Goal: Information Seeking & Learning: Check status

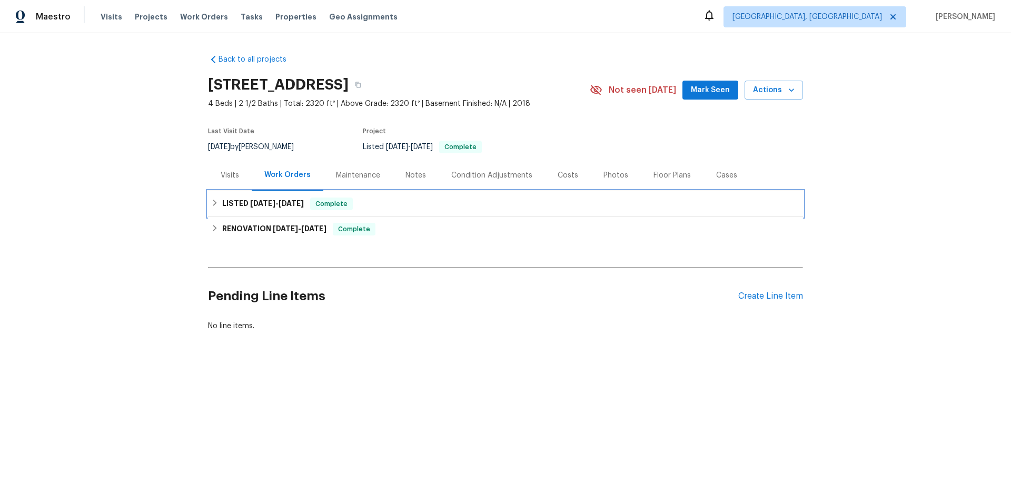
click at [271, 208] on h6 "LISTED 9/5/25 - 9/6/25" at bounding box center [263, 204] width 82 height 13
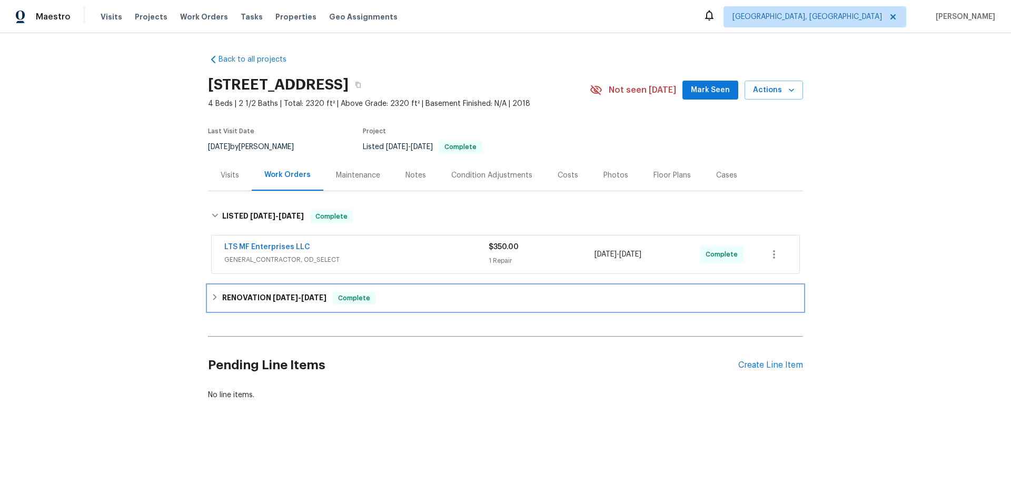
click at [239, 305] on div "RENOVATION 7/29/25 - 7/31/25 Complete" at bounding box center [505, 297] width 595 height 25
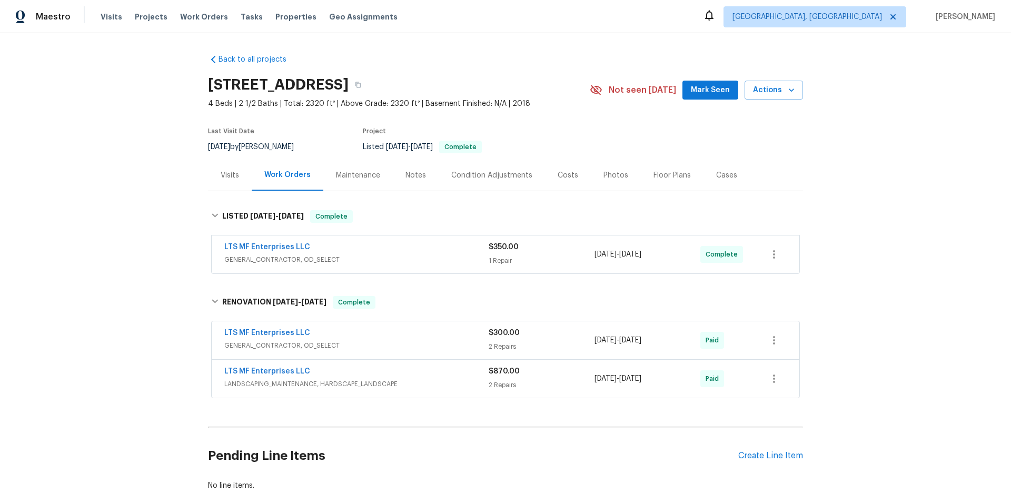
click at [121, 251] on div "Back to all projects 2214 Tree Top Ct, Granbury, TX 76049 4 Beds | 2 1/2 Baths …" at bounding box center [505, 267] width 1011 height 469
click at [85, 228] on div "Back to all projects 2214 Tree Top Ct, Granbury, TX 76049 4 Beds | 2 1/2 Baths …" at bounding box center [505, 267] width 1011 height 469
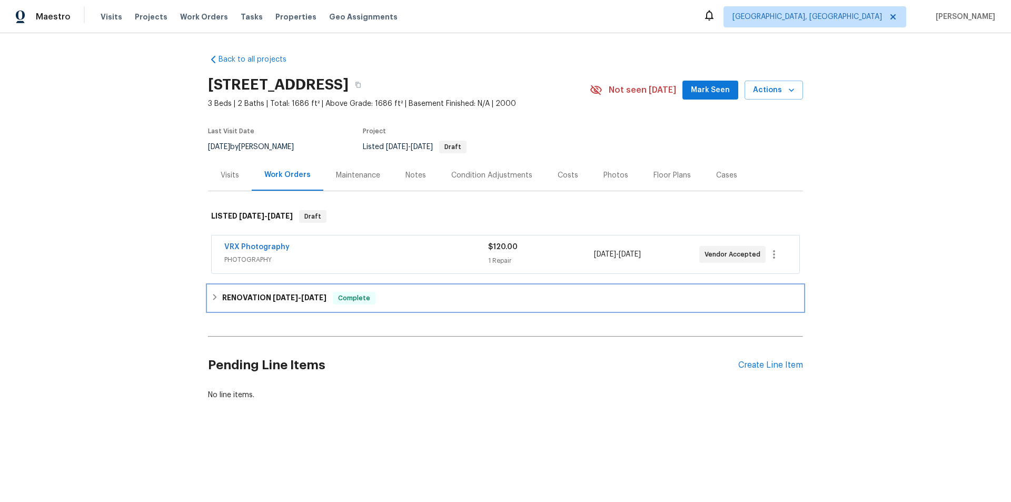
click at [224, 301] on h6 "RENOVATION [DATE] - [DATE]" at bounding box center [274, 298] width 104 height 13
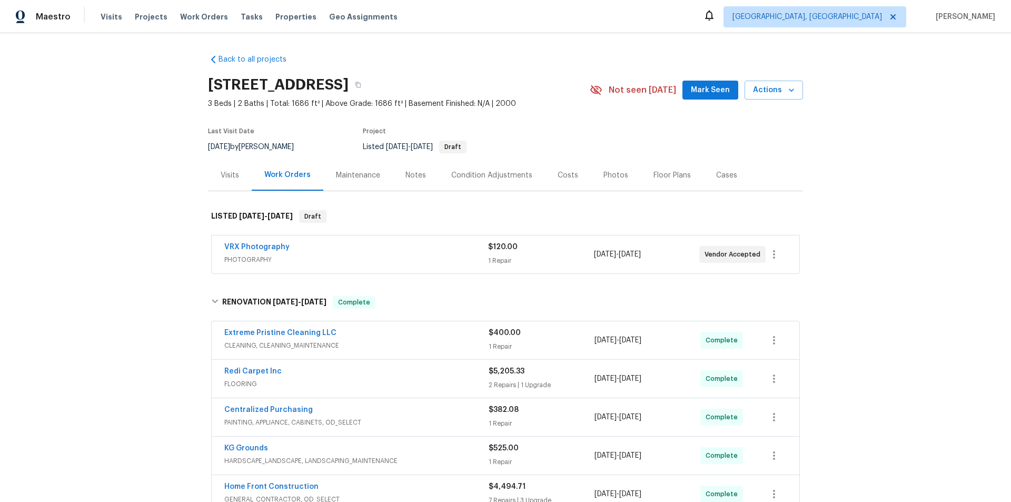
click at [133, 194] on div "Back to all projects [STREET_ADDRESS] 3 Beds | 2 Baths | Total: 1686 ft² | Abov…" at bounding box center [505, 267] width 1011 height 469
click at [155, 185] on div "Back to all projects [STREET_ADDRESS] 3 Beds | 2 Baths | Total: 1686 ft² | Abov…" at bounding box center [505, 267] width 1011 height 469
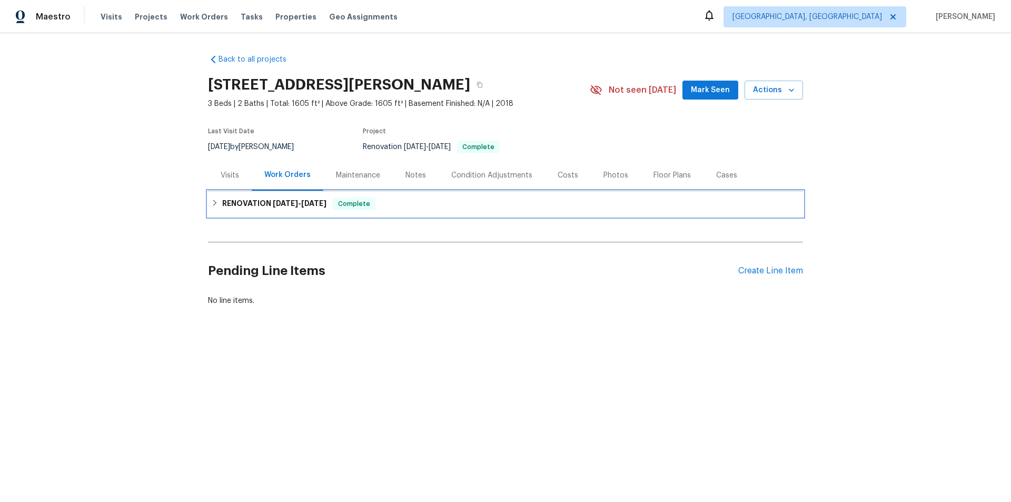
click at [231, 200] on h6 "RENOVATION 9/9/25 - 9/13/25" at bounding box center [274, 204] width 104 height 13
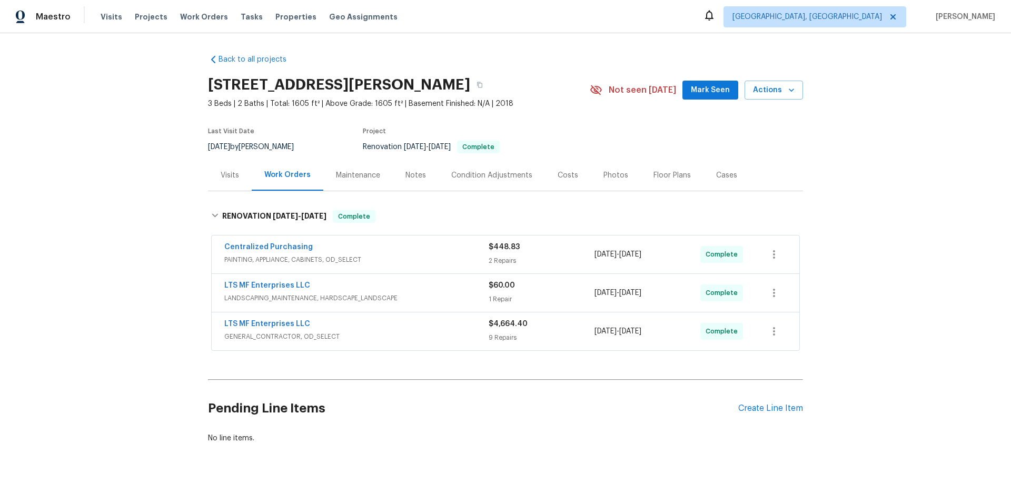
click at [134, 208] on div "Back to all projects 161 Kennedy Dr, Venus, TX 76084 3 Beds | 2 Baths | Total: …" at bounding box center [505, 267] width 1011 height 469
click at [100, 247] on div "Back to all projects 161 Kennedy Dr, Venus, TX 76084 3 Beds | 2 Baths | Total: …" at bounding box center [505, 267] width 1011 height 469
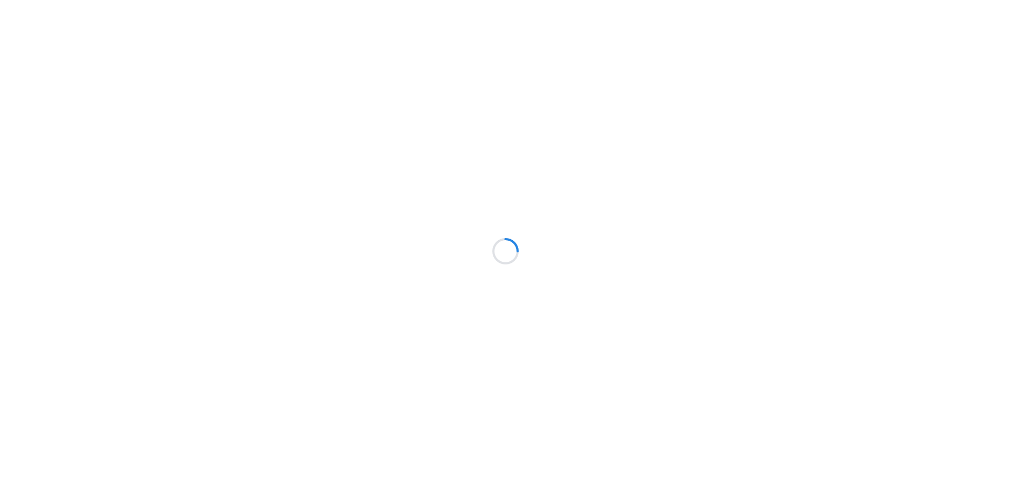
click at [110, 0] on html at bounding box center [505, 0] width 1011 height 0
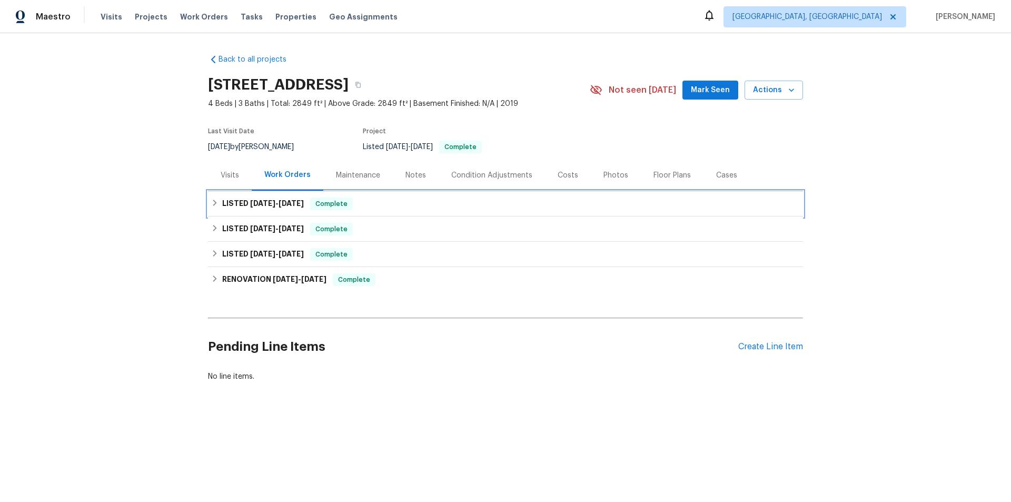
drag, startPoint x: 234, startPoint y: 203, endPoint x: 248, endPoint y: 232, distance: 32.0
click at [234, 203] on h6 "LISTED 9/1/25 - 9/12/25" at bounding box center [263, 204] width 82 height 13
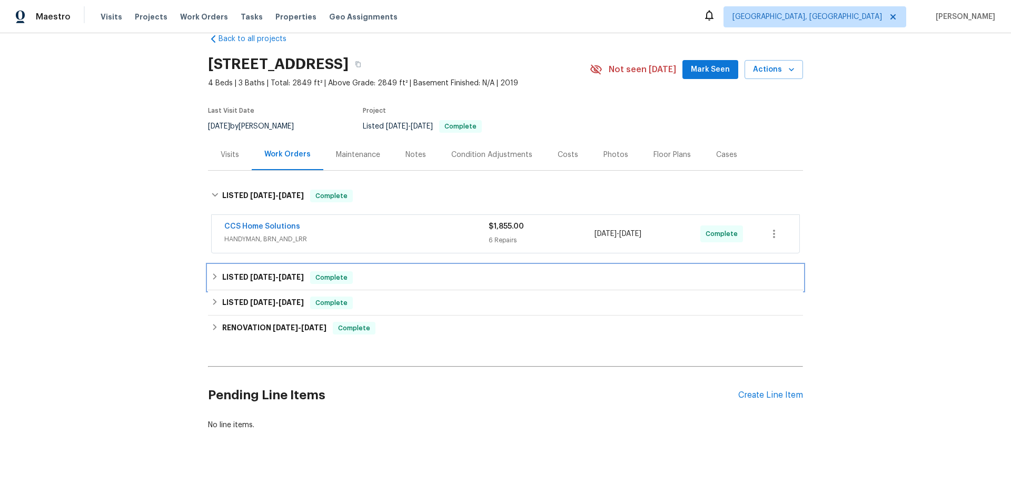
click at [250, 273] on span "2/14/25" at bounding box center [262, 276] width 25 height 7
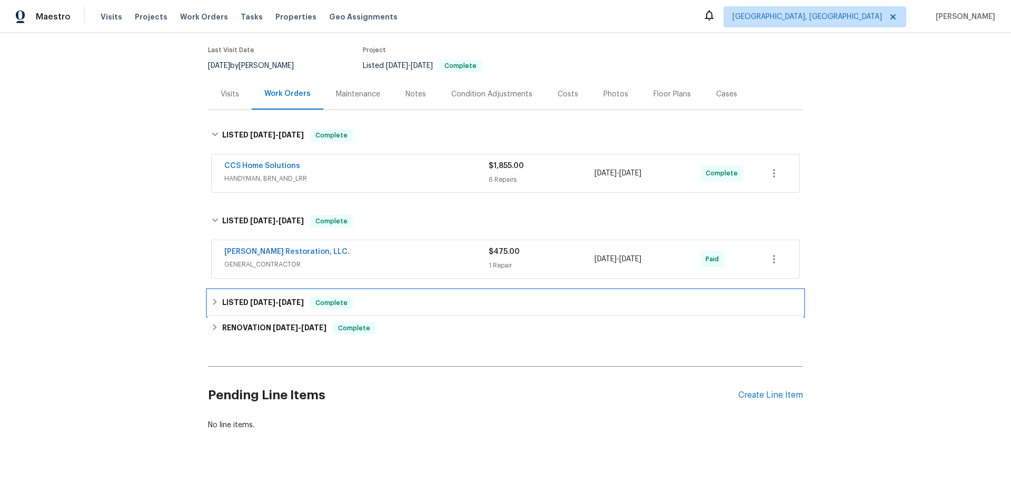
click at [252, 299] on span "1/17/25" at bounding box center [262, 302] width 25 height 7
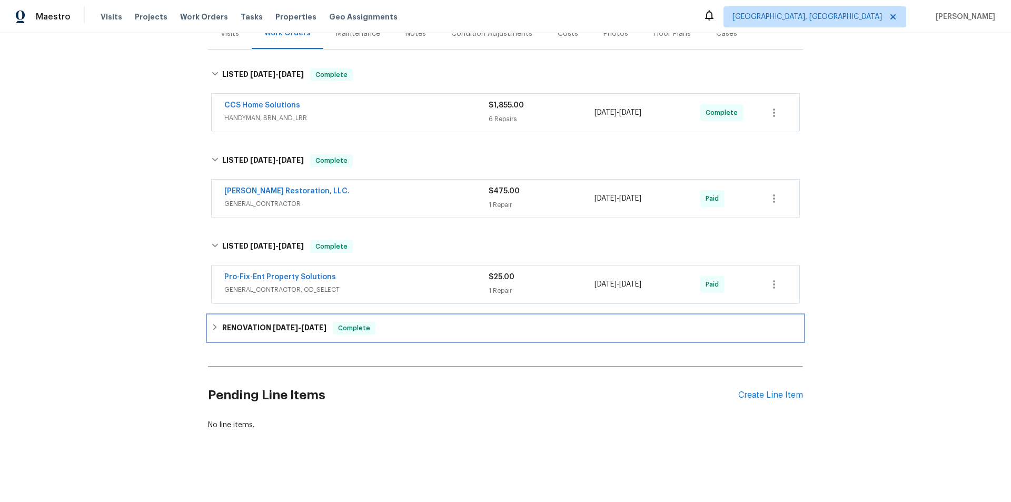
click at [261, 325] on h6 "RENOVATION 11/15/24 - 11/22/24" at bounding box center [274, 328] width 104 height 13
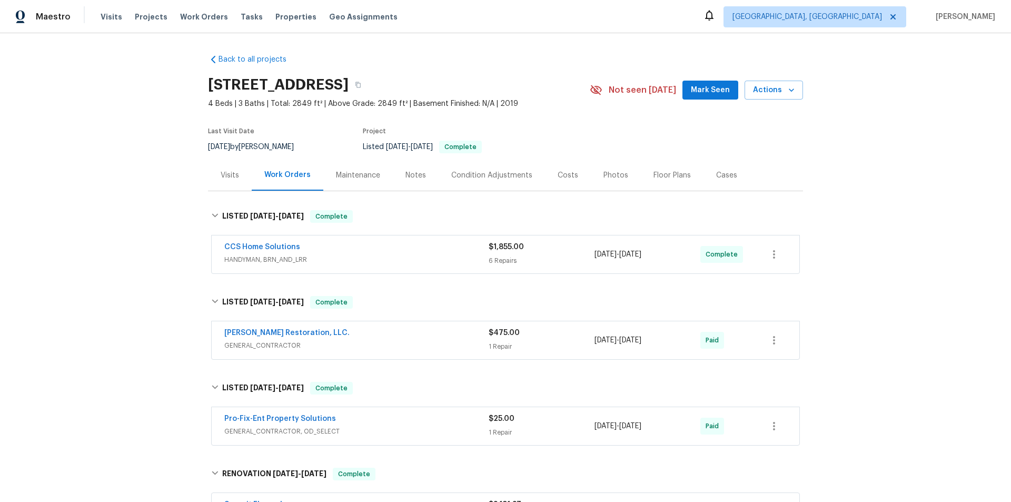
click at [130, 231] on div "Back to all projects 2811 Apache St, League City, TX 77573 4 Beds | 3 Baths | T…" at bounding box center [505, 267] width 1011 height 469
click at [116, 188] on div "Back to all projects 2811 Apache St, League City, TX 77573 4 Beds | 3 Baths | T…" at bounding box center [505, 267] width 1011 height 469
click at [144, 188] on div "Back to all projects 2811 Apache St, League City, TX 77573 4 Beds | 3 Baths | T…" at bounding box center [505, 267] width 1011 height 469
click at [78, 234] on div "Back to all projects 2811 Apache St, League City, TX 77573 4 Beds | 3 Baths | T…" at bounding box center [505, 267] width 1011 height 469
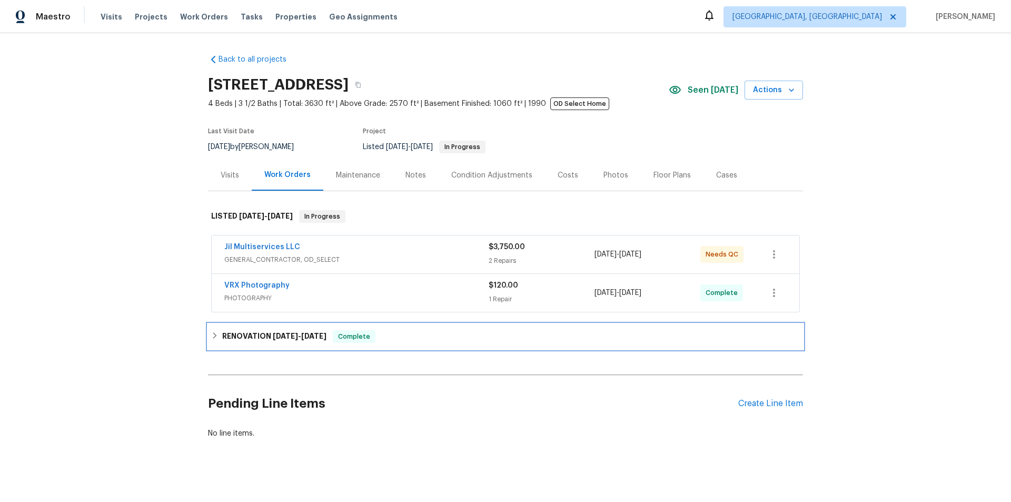
click at [218, 332] on div "RENOVATION [DATE] - [DATE] Complete" at bounding box center [505, 336] width 589 height 13
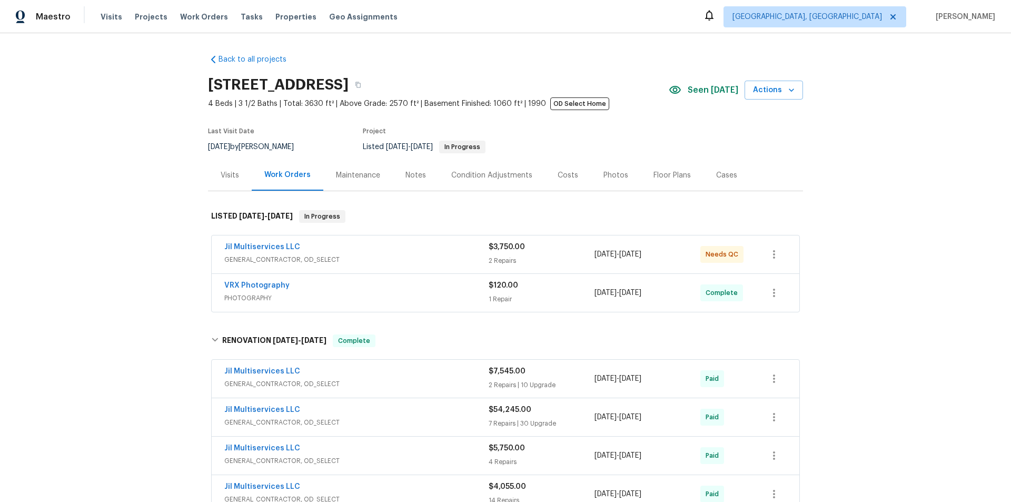
click at [173, 81] on div "Back to all projects [STREET_ADDRESS] 4 Beds | 3 1/2 Baths | Total: 3630 ft² | …" at bounding box center [505, 267] width 1011 height 469
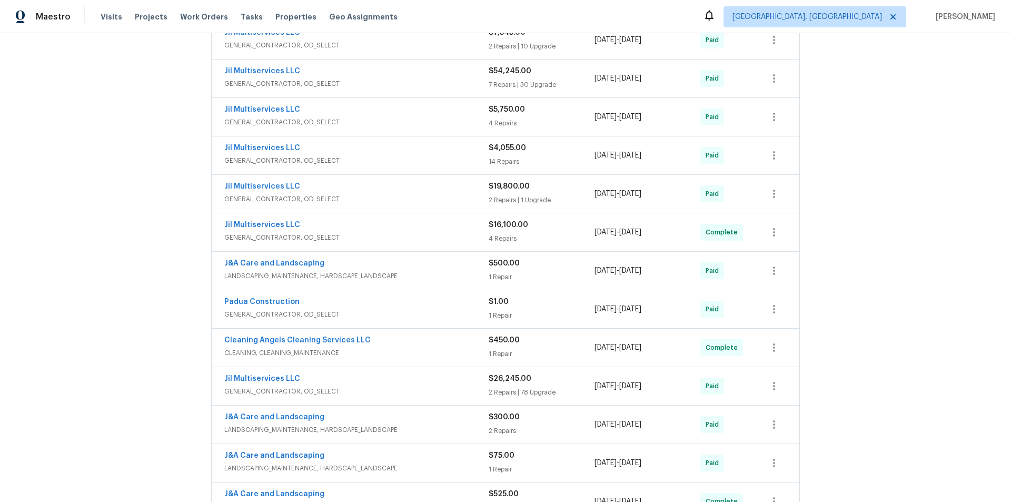
scroll to position [342, 0]
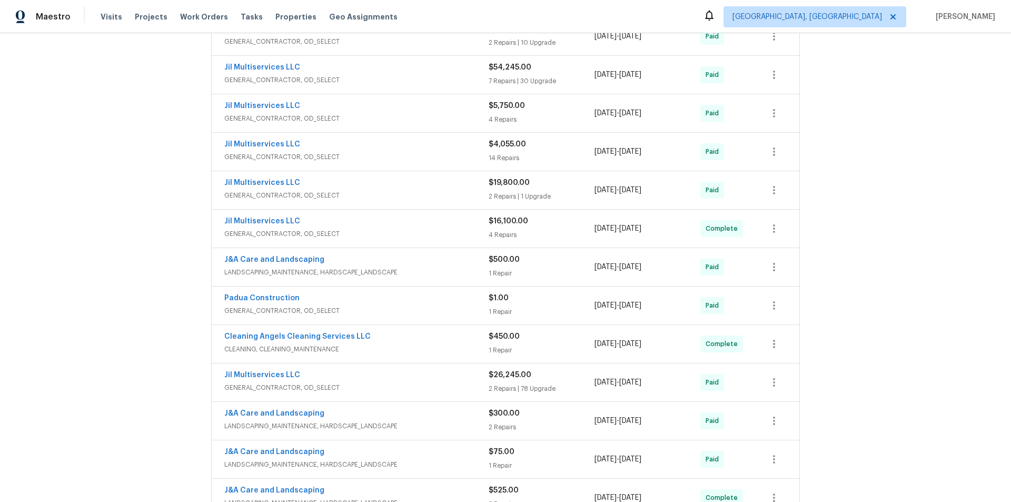
click at [121, 260] on div "Back to all projects [STREET_ADDRESS] 4 Beds | 3 1/2 Baths | Total: 3630 ft² | …" at bounding box center [505, 267] width 1011 height 469
click at [113, 234] on div "Back to all projects [STREET_ADDRESS] 4 Beds | 3 1/2 Baths | Total: 3630 ft² | …" at bounding box center [505, 267] width 1011 height 469
click at [87, 269] on div "Back to all projects [STREET_ADDRESS] 4 Beds | 3 1/2 Baths | Total: 3630 ft² | …" at bounding box center [505, 267] width 1011 height 469
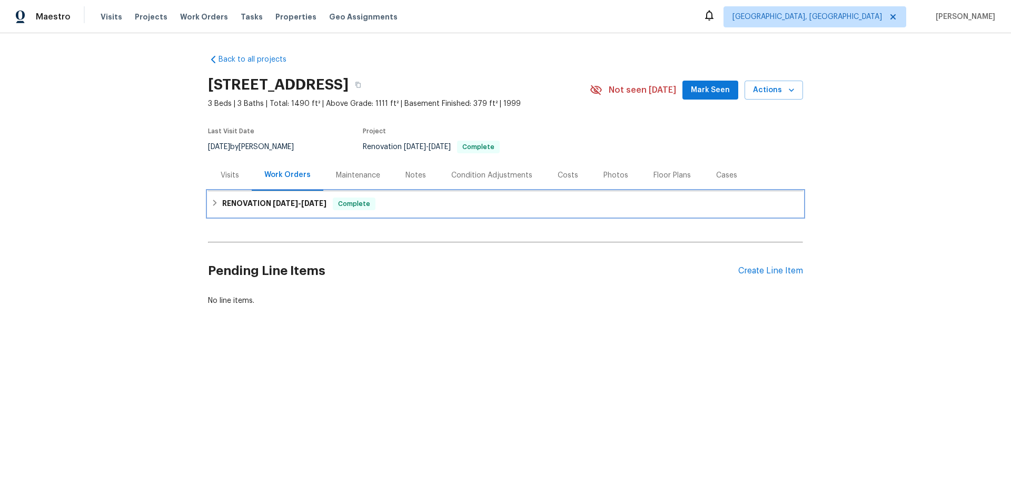
drag, startPoint x: 220, startPoint y: 211, endPoint x: 212, endPoint y: 210, distance: 8.0
click at [220, 210] on div "RENOVATION 8/15/25 - 9/15/25 Complete" at bounding box center [505, 203] width 595 height 25
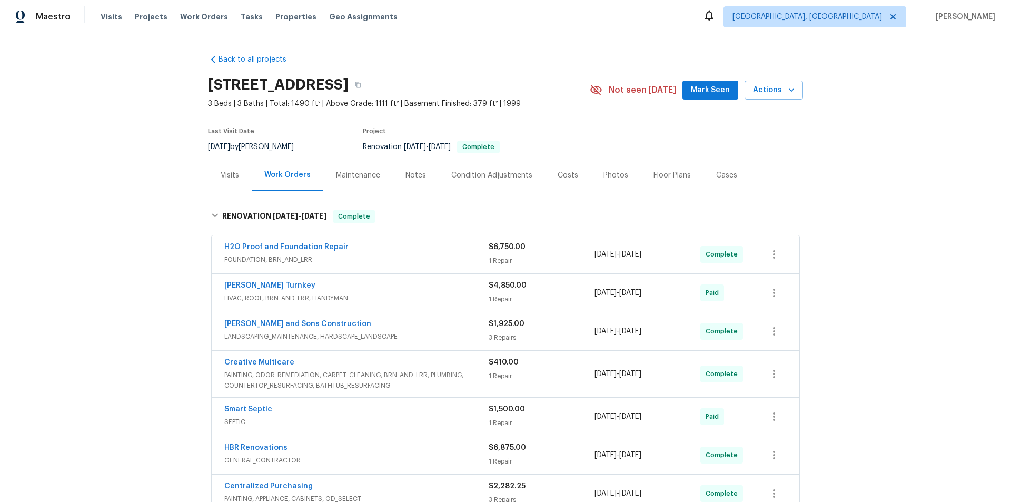
click at [139, 194] on div "Back to all projects 188 Lost Lake Trl, Villa Rica, GA 30180 3 Beds | 3 Baths |…" at bounding box center [505, 267] width 1011 height 469
click at [174, 195] on div "Back to all projects 188 Lost Lake Trl, Villa Rica, GA 30180 3 Beds | 3 Baths |…" at bounding box center [505, 267] width 1011 height 469
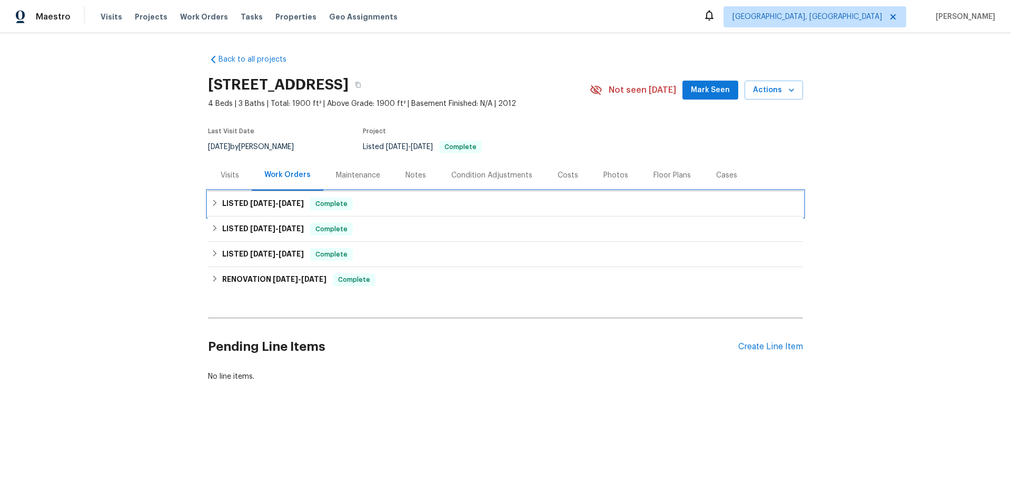
click at [216, 207] on div "LISTED [DATE] - [DATE] Complete" at bounding box center [505, 204] width 589 height 13
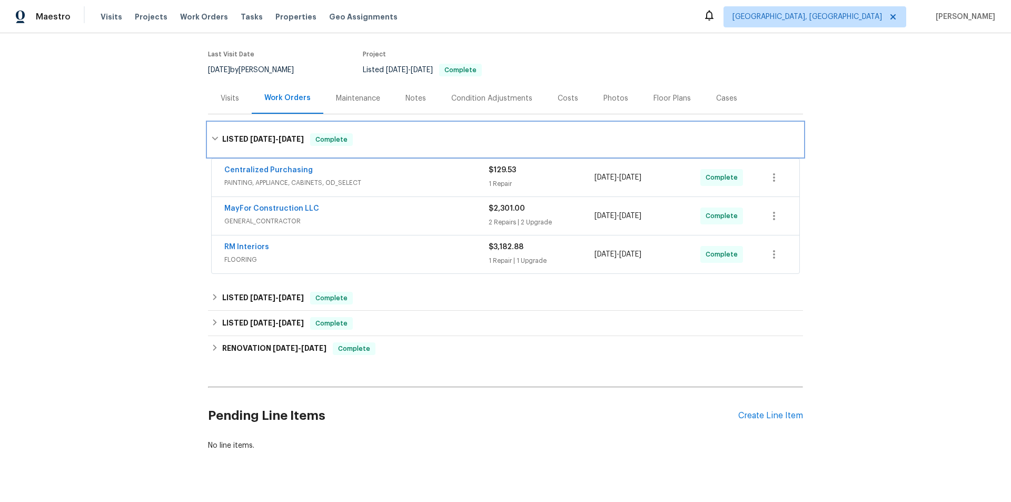
scroll to position [81, 0]
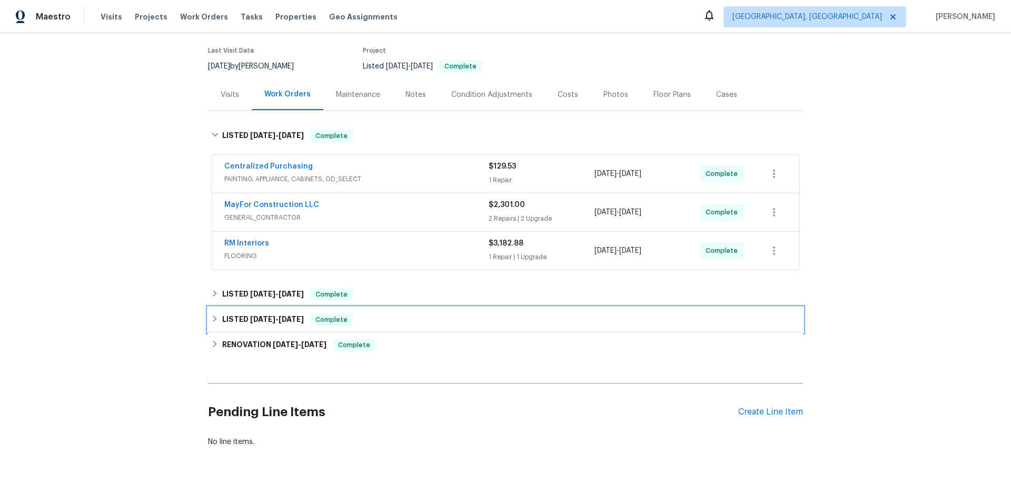
click at [214, 310] on div "LISTED [DATE] - [DATE] Complete" at bounding box center [505, 319] width 595 height 25
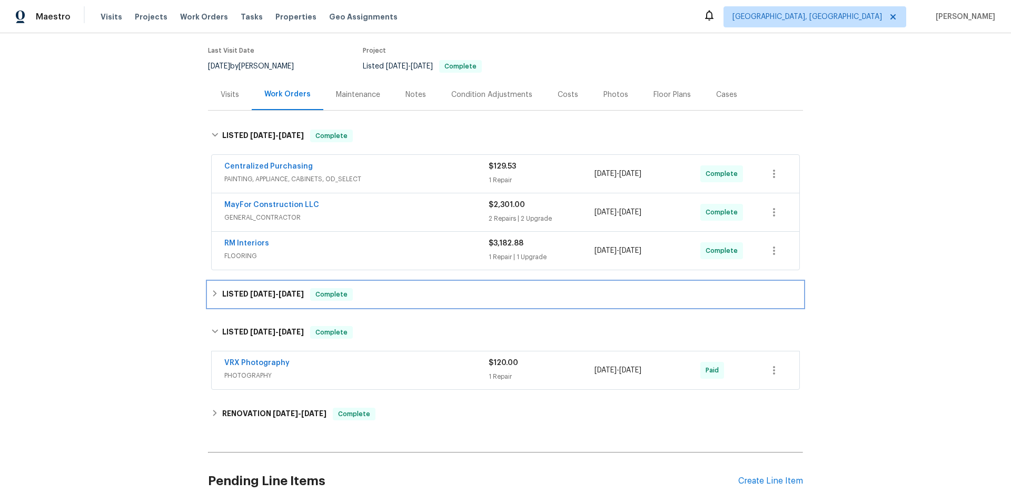
drag, startPoint x: 210, startPoint y: 299, endPoint x: 181, endPoint y: 301, distance: 29.0
click at [211, 299] on div "LISTED [DATE] - [DATE] Complete" at bounding box center [505, 294] width 589 height 13
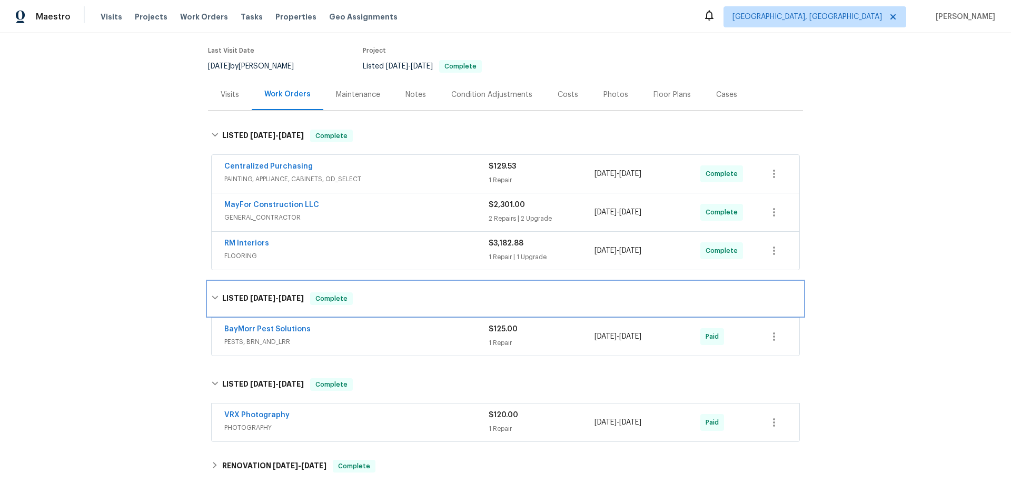
scroll to position [226, 0]
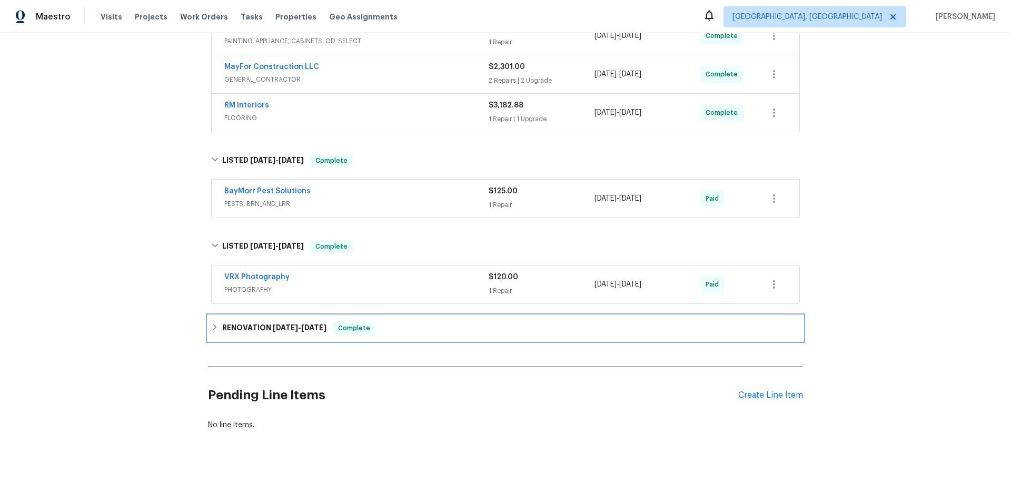
click at [224, 322] on h6 "RENOVATION [DATE] - [DATE]" at bounding box center [274, 328] width 104 height 13
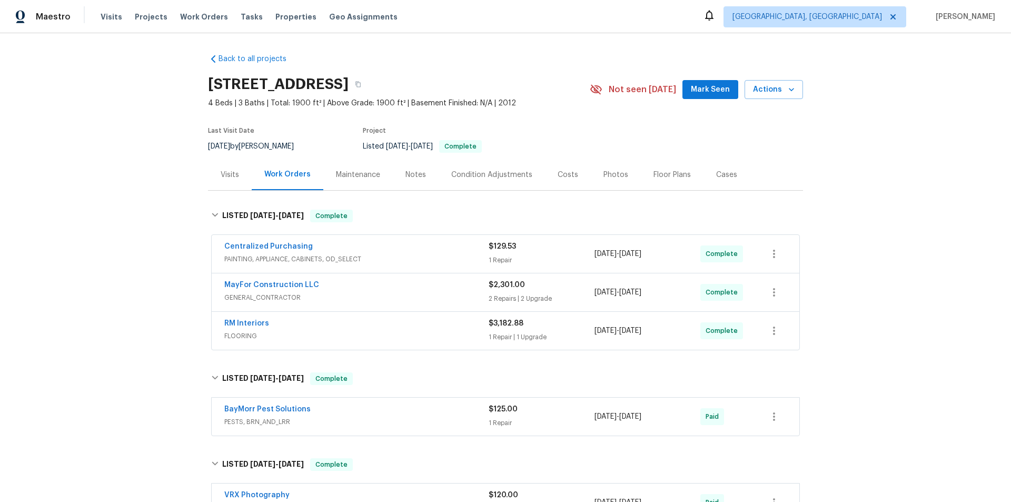
scroll to position [0, 0]
click at [149, 232] on div "Back to all projects [STREET_ADDRESS] 4 Beds | 3 Baths | Total: 1900 ft² | Abov…" at bounding box center [505, 267] width 1011 height 469
click at [121, 165] on div "Back to all projects [STREET_ADDRESS] 4 Beds | 3 Baths | Total: 1900 ft² | Abov…" at bounding box center [505, 267] width 1011 height 469
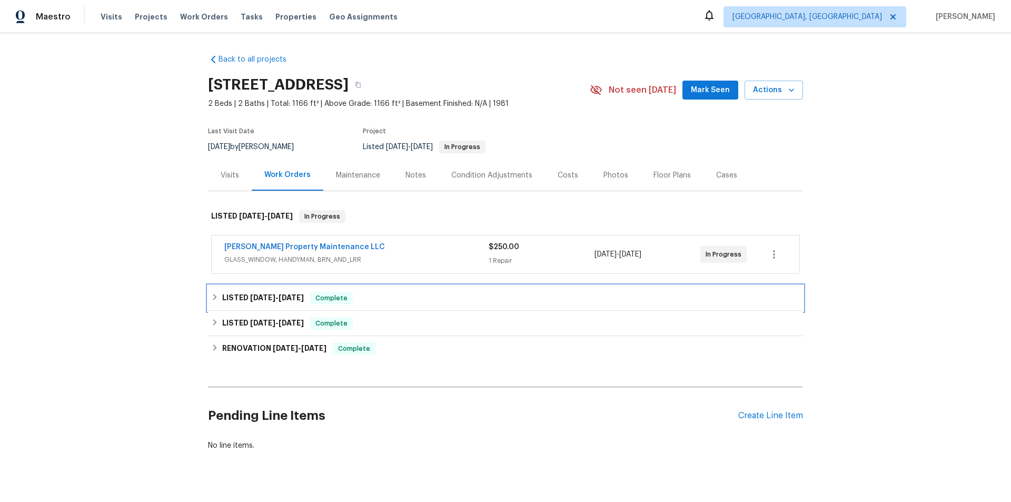
click at [272, 302] on h6 "LISTED [DATE] - [DATE]" at bounding box center [263, 298] width 82 height 13
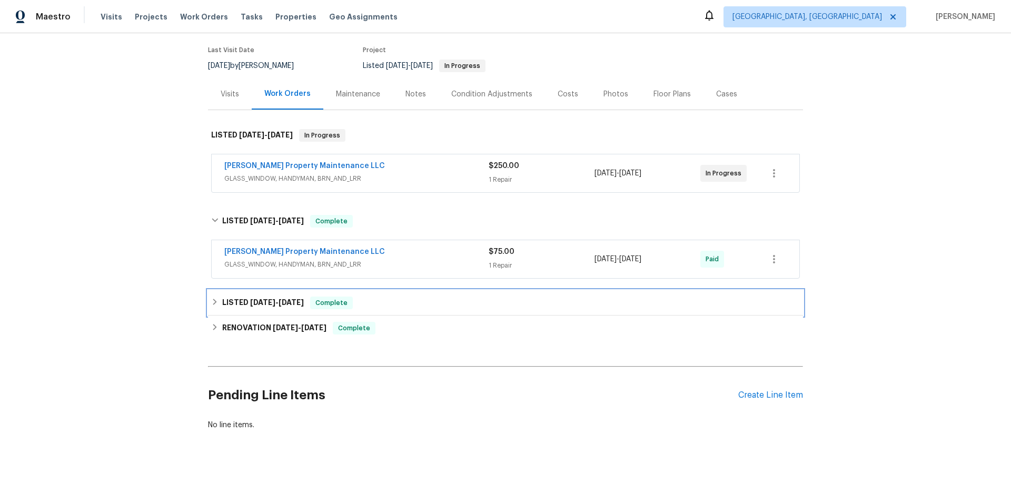
click at [251, 299] on span "[DATE]" at bounding box center [262, 302] width 25 height 7
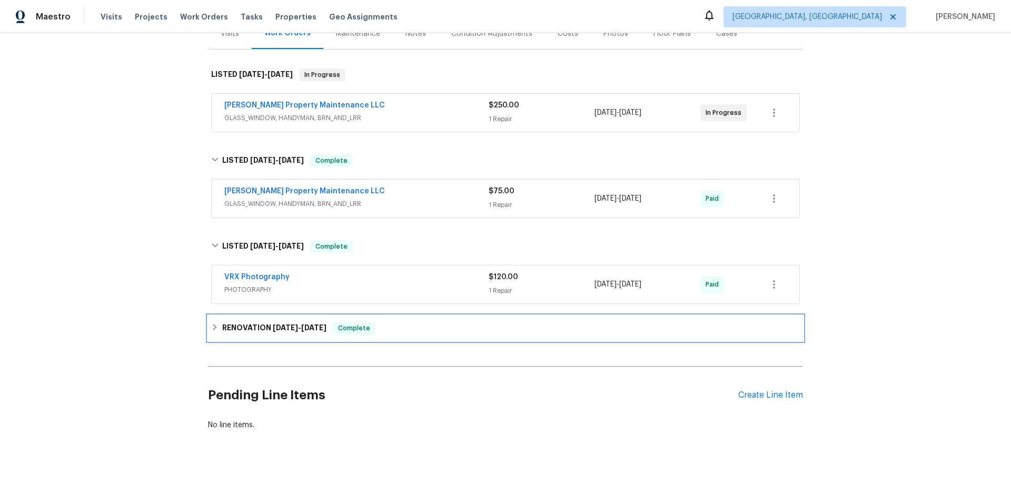
click at [259, 315] on div "RENOVATION [DATE] - [DATE] Complete" at bounding box center [505, 327] width 595 height 25
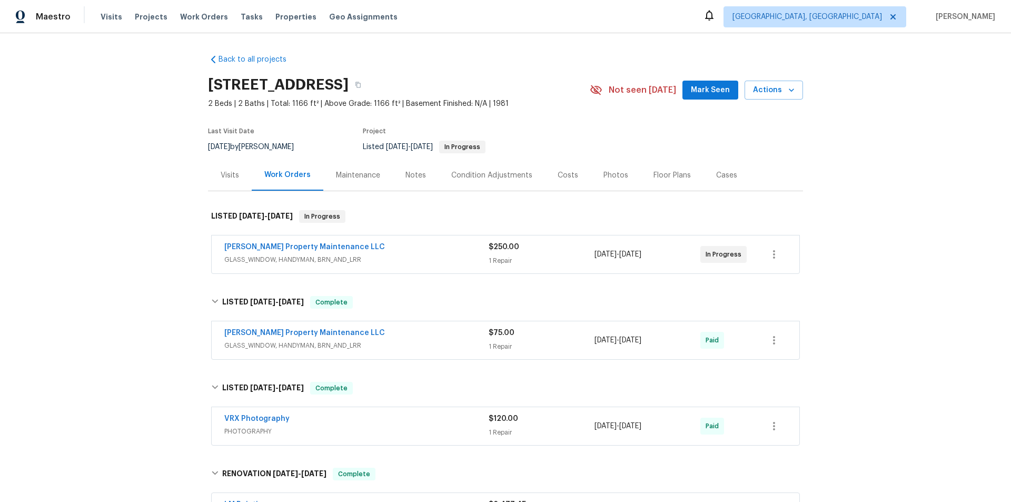
click at [145, 218] on div "Back to all projects 2725 Saint Augustine Trl SE, Marietta, GA 30067 2 Beds | 2…" at bounding box center [505, 267] width 1011 height 469
click at [117, 204] on div "Back to all projects 2725 Saint Augustine Trl SE, Marietta, GA 30067 2 Beds | 2…" at bounding box center [505, 267] width 1011 height 469
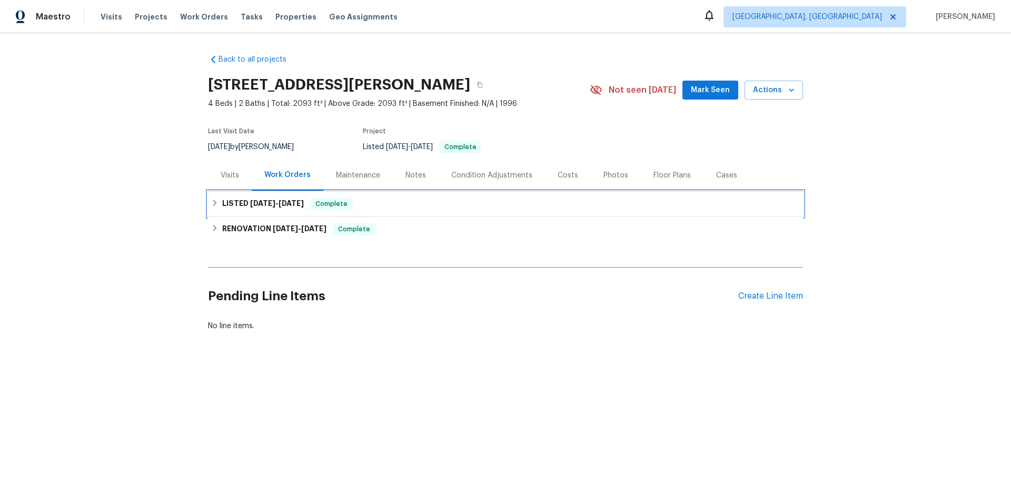
drag, startPoint x: 234, startPoint y: 204, endPoint x: 201, endPoint y: 279, distance: 81.3
click at [234, 206] on h6 "LISTED 8/20/25 - 9/12/25" at bounding box center [263, 204] width 82 height 13
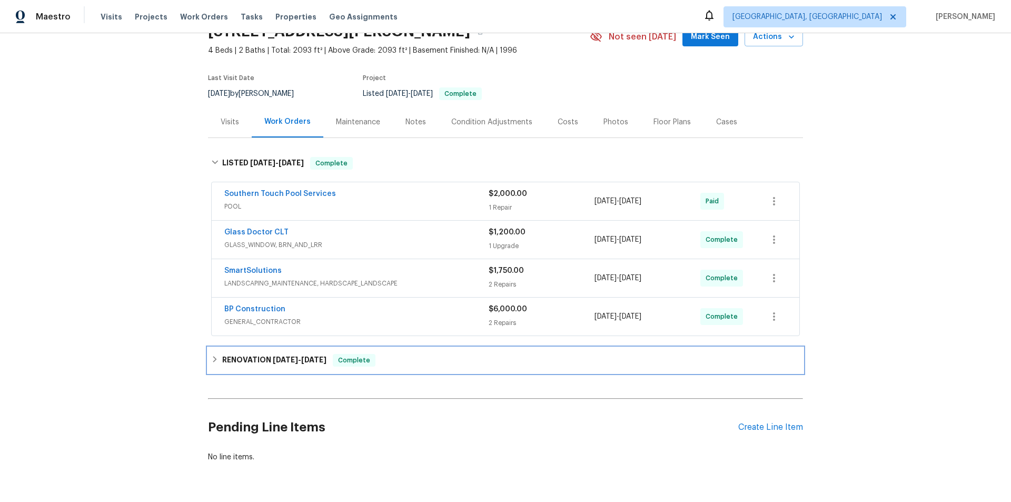
click at [216, 357] on div "RENOVATION 7/1/25 - 7/21/25 Complete" at bounding box center [505, 360] width 589 height 13
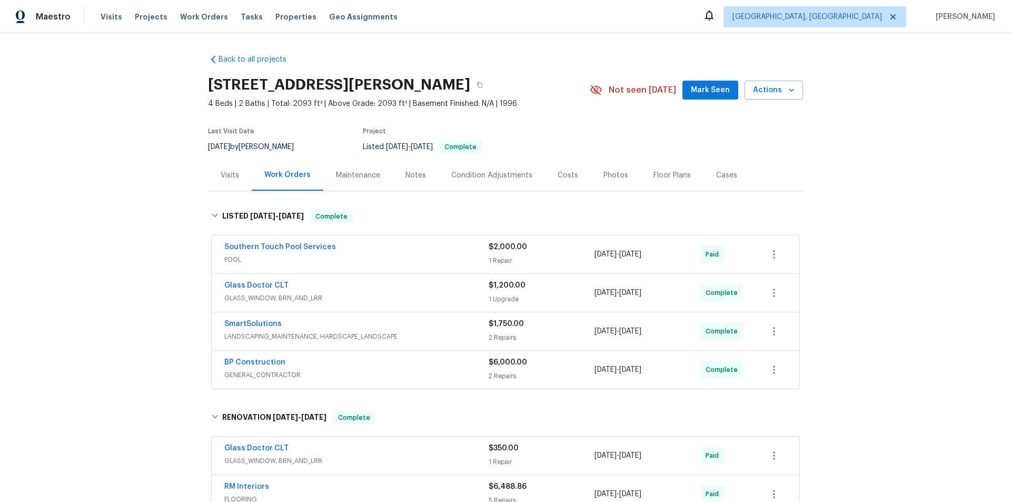
click at [147, 215] on div "Back to all projects 8117 Shannon Woods Ln, Matthews, NC 28104 4 Beds | 2 Baths…" at bounding box center [505, 267] width 1011 height 469
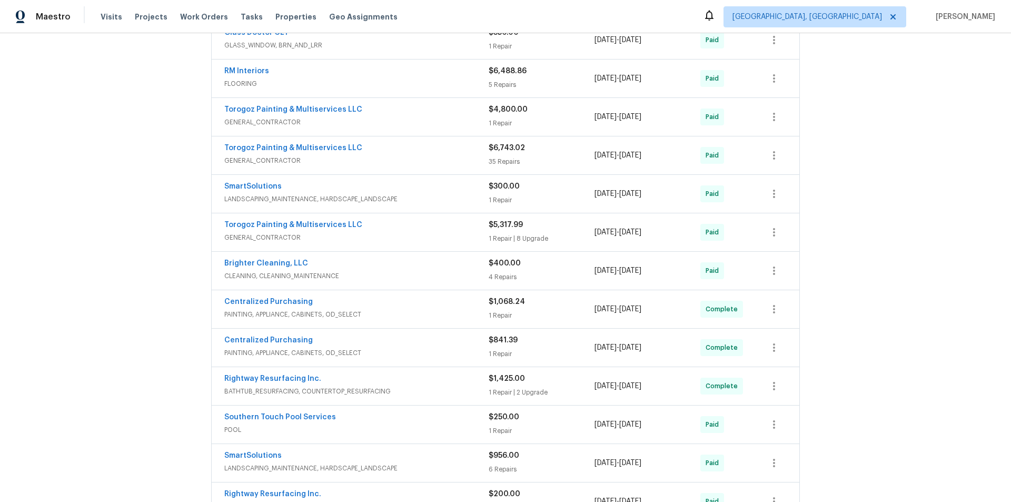
click at [168, 167] on div "Back to all projects 8117 Shannon Woods Ln, Matthews, NC 28104 4 Beds | 2 Baths…" at bounding box center [505, 267] width 1011 height 469
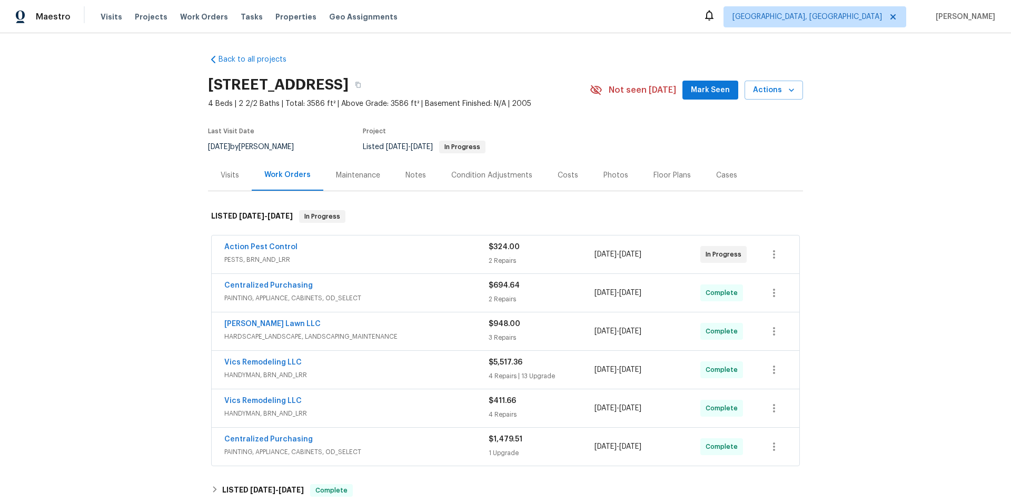
click at [131, 229] on div "Back to all projects [STREET_ADDRESS] 4 Beds | 2 2/2 Baths | Total: 3586 ft² | …" at bounding box center [505, 267] width 1011 height 469
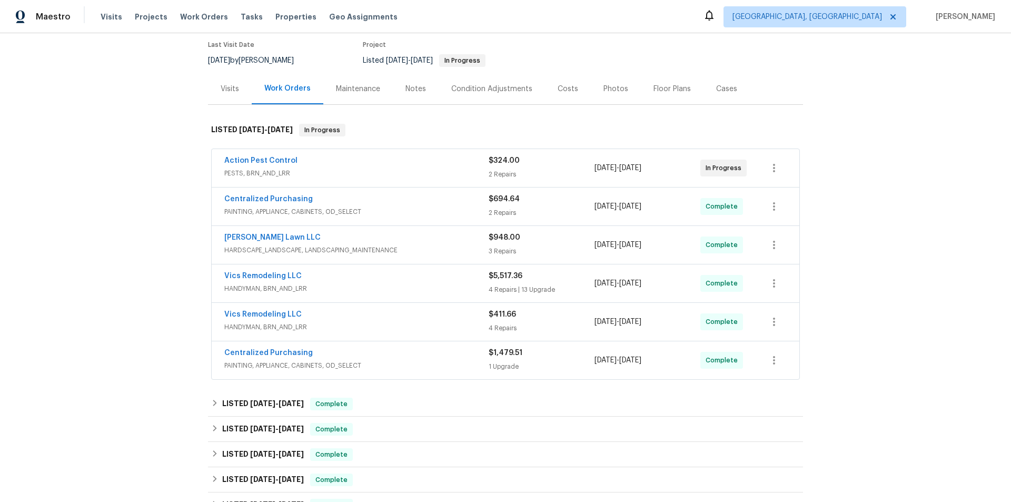
scroll to position [263, 0]
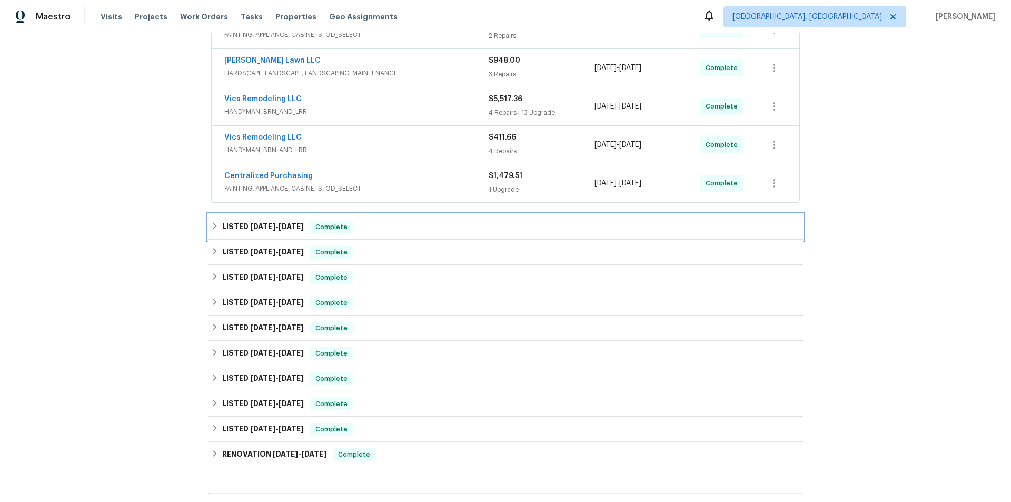
drag, startPoint x: 216, startPoint y: 223, endPoint x: 223, endPoint y: 245, distance: 22.5
click at [216, 223] on div "LISTED 8/21/25 - 9/2/25 Complete" at bounding box center [505, 227] width 589 height 13
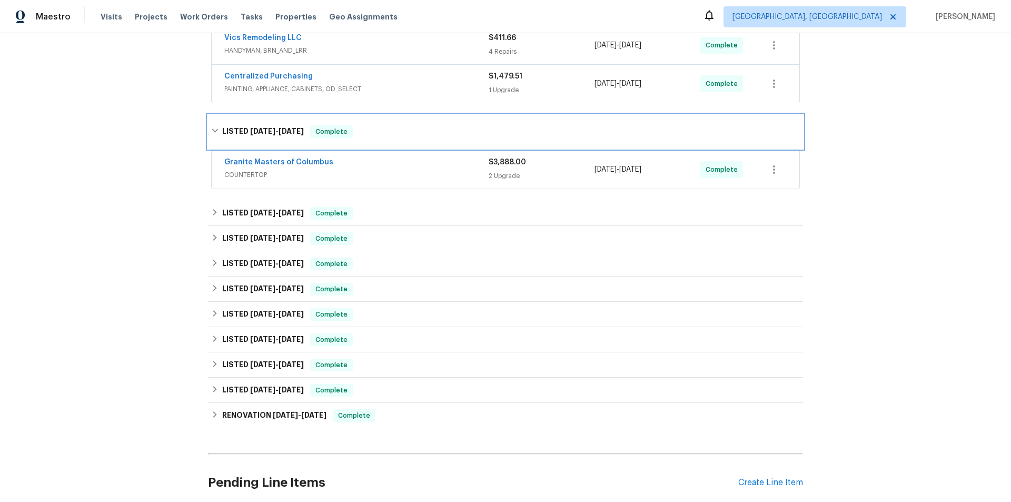
scroll to position [456, 0]
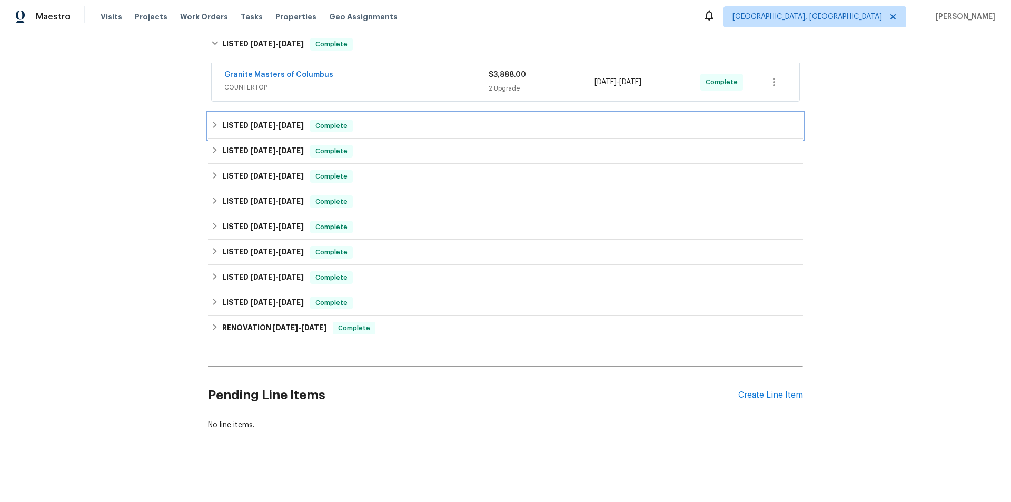
click at [214, 113] on div "LISTED 8/21/25 - 9/3/25 Complete" at bounding box center [505, 125] width 595 height 25
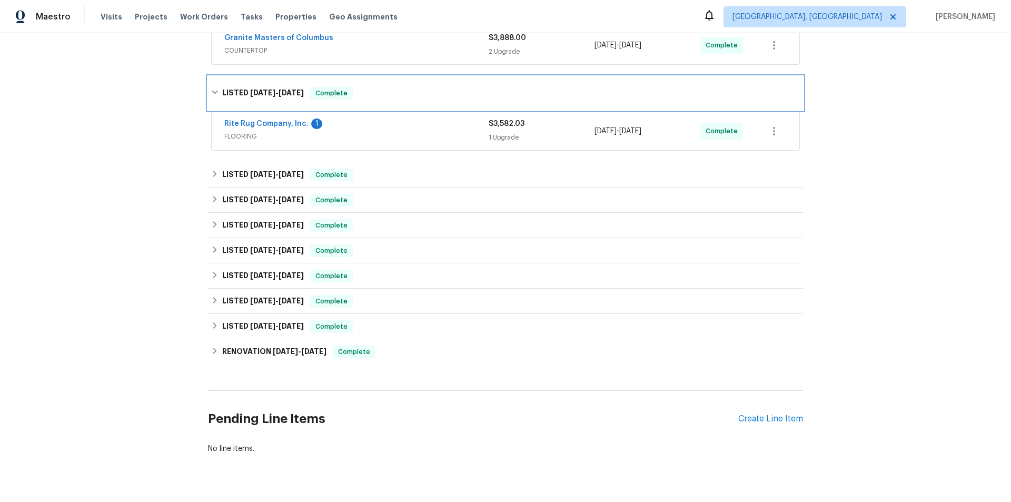
scroll to position [519, 0]
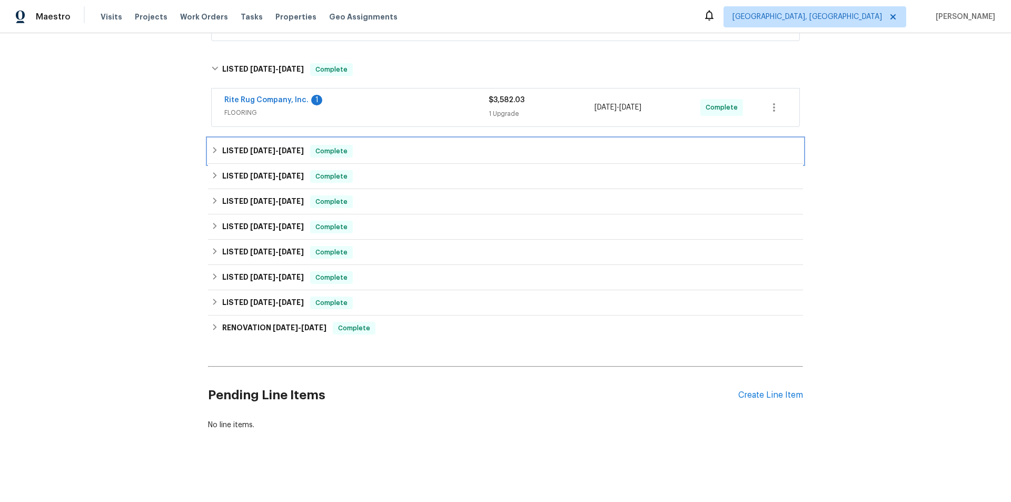
click at [213, 147] on icon at bounding box center [215, 150] width 4 height 6
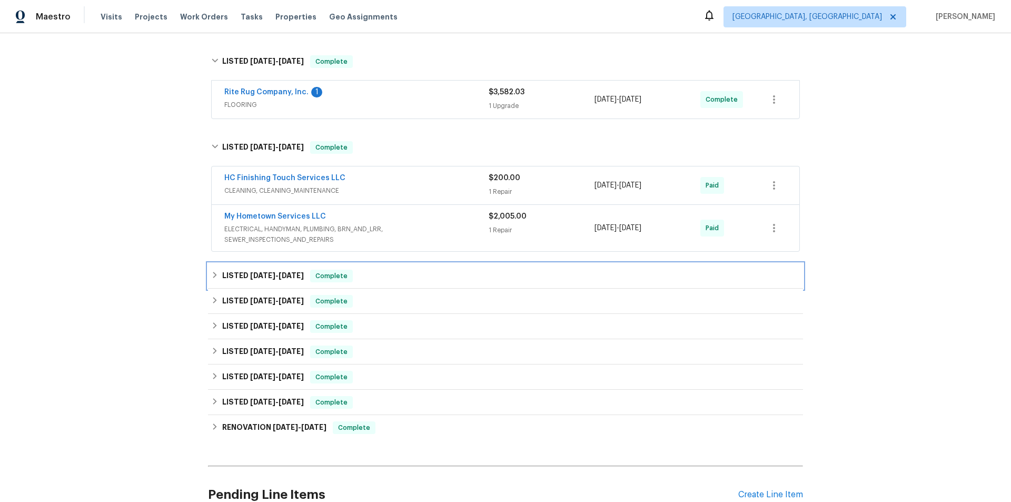
click at [211, 284] on div "LISTED 6/2/25 - 6/5/25 Complete" at bounding box center [505, 275] width 595 height 25
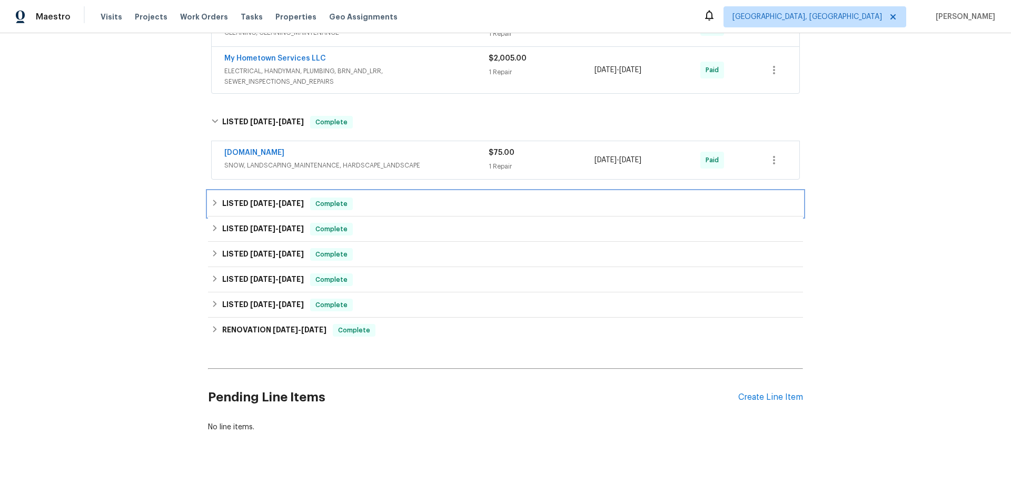
drag, startPoint x: 225, startPoint y: 199, endPoint x: 188, endPoint y: 228, distance: 46.6
click at [225, 199] on h6 "LISTED 5/19/25 - 5/21/25" at bounding box center [263, 204] width 82 height 13
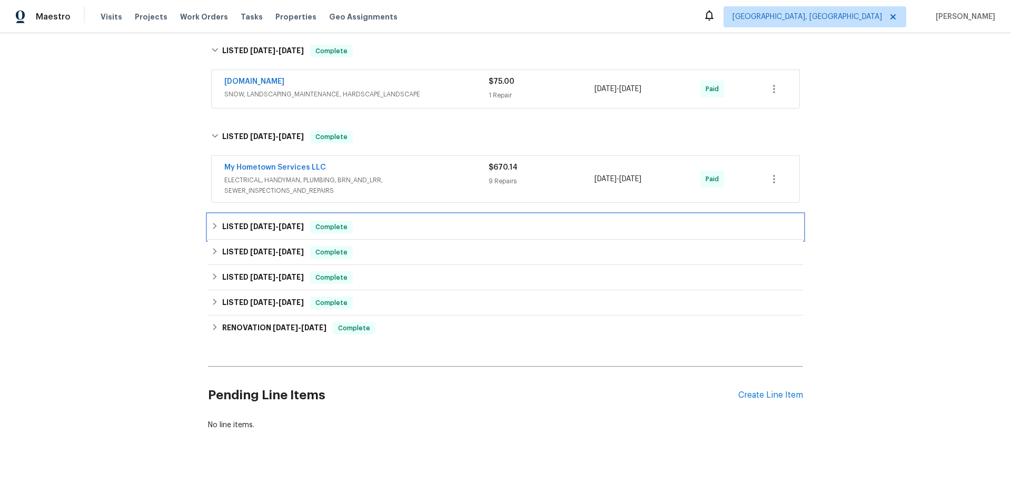
click at [223, 226] on h6 "LISTED 4/29/25 - 5/6/25" at bounding box center [263, 227] width 82 height 13
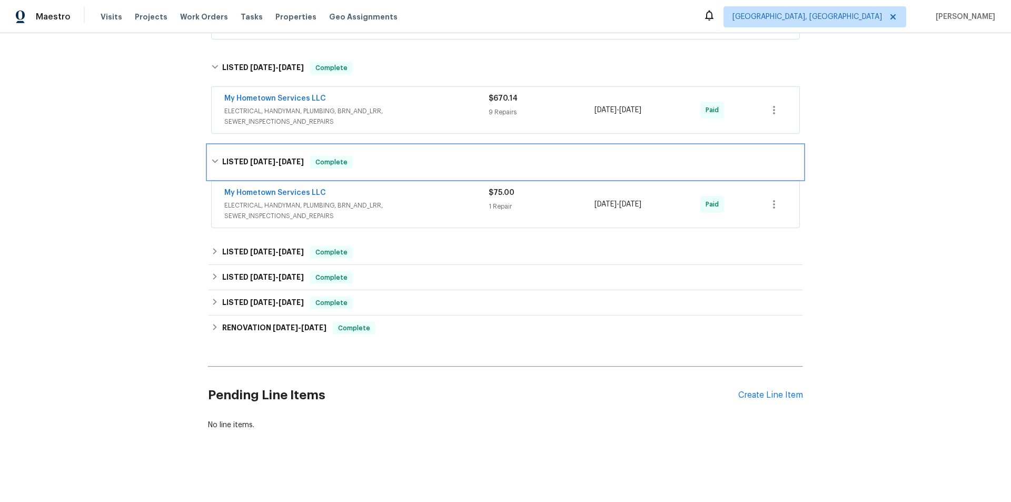
scroll to position [823, 0]
click at [220, 253] on div "LISTED 4/7/25 - 4/8/25 Complete" at bounding box center [505, 252] width 595 height 25
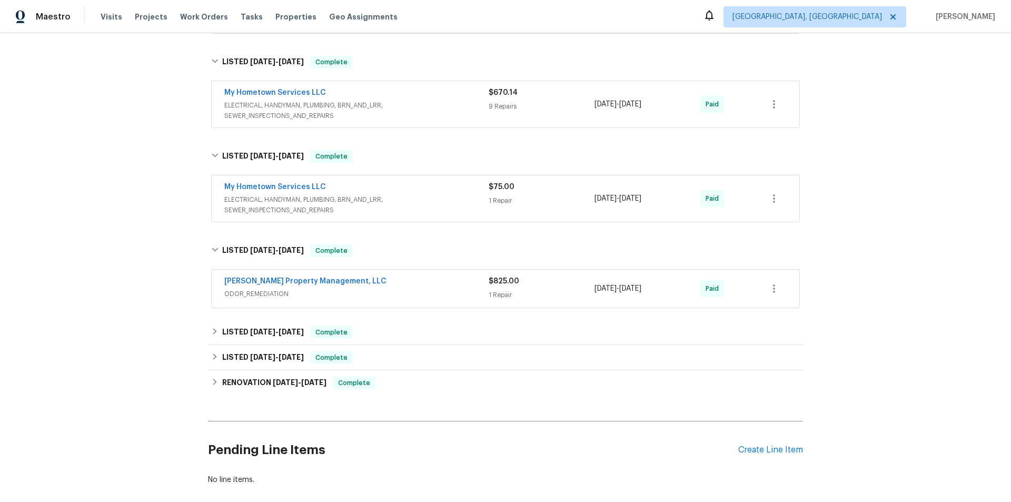
drag, startPoint x: 215, startPoint y: 314, endPoint x: 215, endPoint y: 323, distance: 8.4
click at [214, 323] on div "LISTED 4/2/25 - 4/4/25 Complete" at bounding box center [505, 332] width 595 height 25
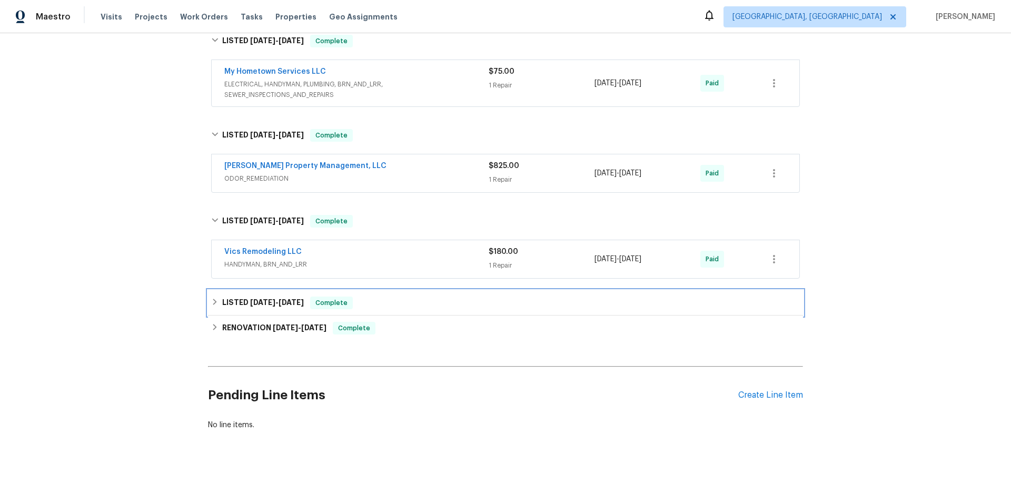
click at [218, 299] on div "LISTED 3/29/25 - 4/1/25 Complete" at bounding box center [505, 303] width 589 height 13
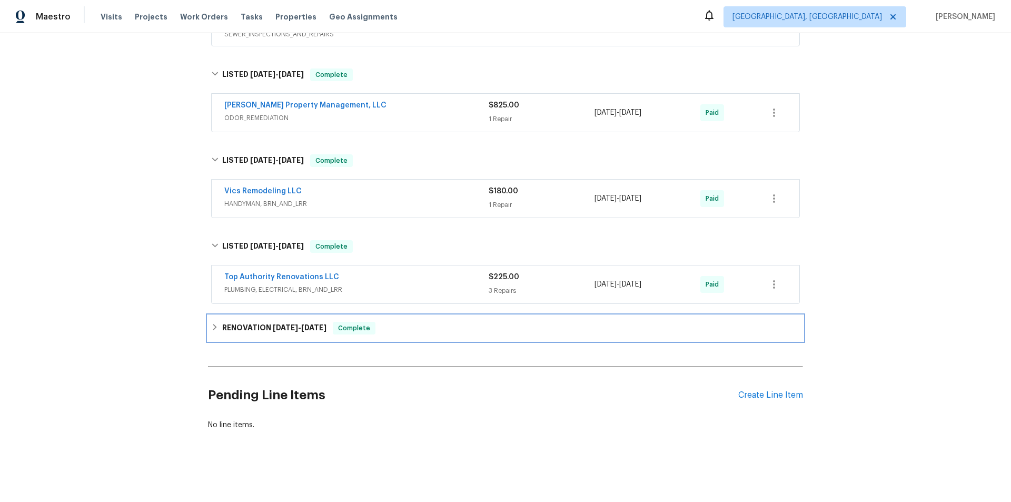
click at [213, 323] on icon at bounding box center [214, 326] width 7 height 7
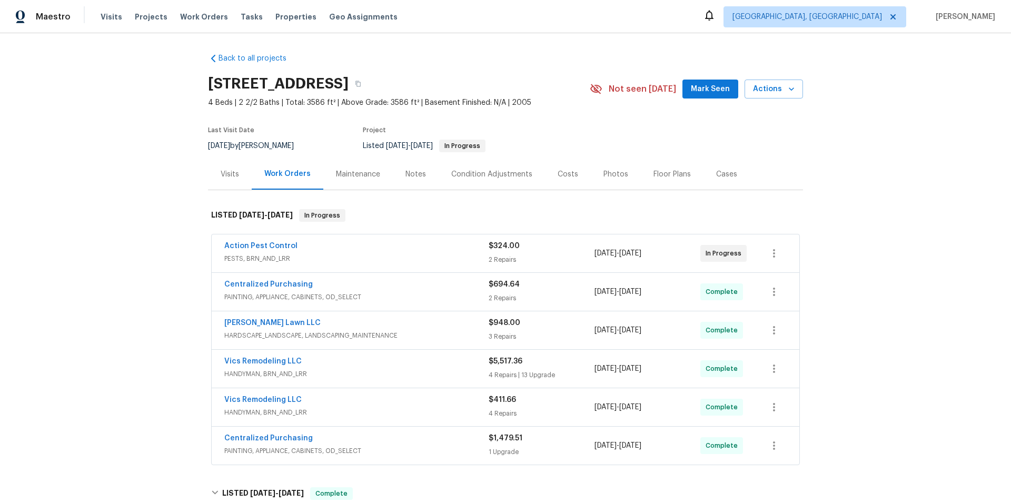
scroll to position [0, 0]
click at [149, 195] on div "Back to all projects 1068 Rutherglen Dr, Columbus, OH 43235 4 Beds | 2 2/2 Bath…" at bounding box center [505, 267] width 1011 height 469
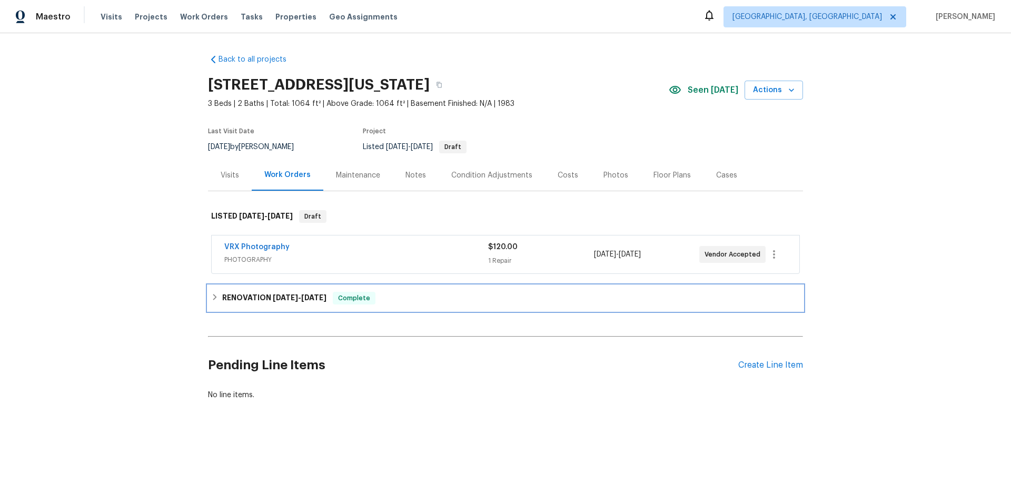
click at [251, 301] on h6 "RENOVATION [DATE] - [DATE]" at bounding box center [274, 298] width 104 height 13
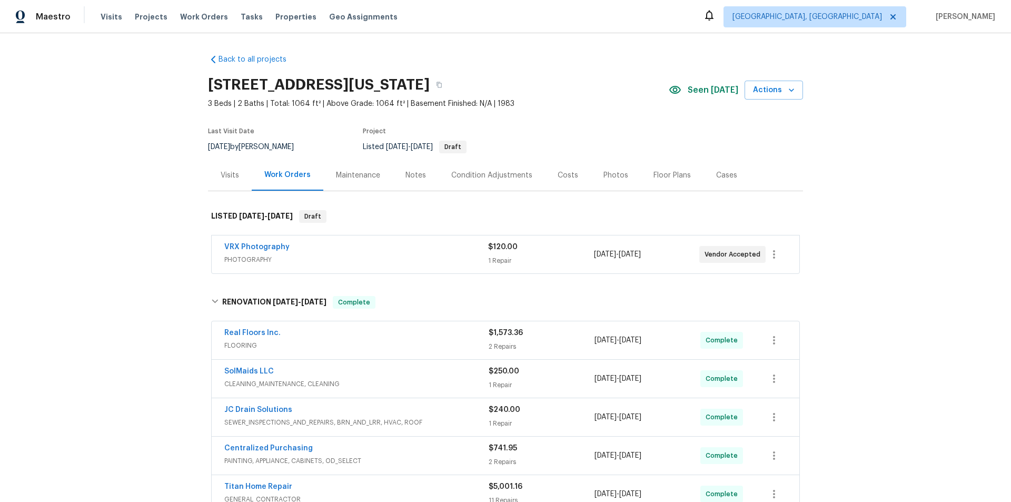
click at [139, 223] on div "Back to all projects [STREET_ADDRESS][US_STATE] 3 Beds | 2 Baths | Total: 1064 …" at bounding box center [505, 267] width 1011 height 469
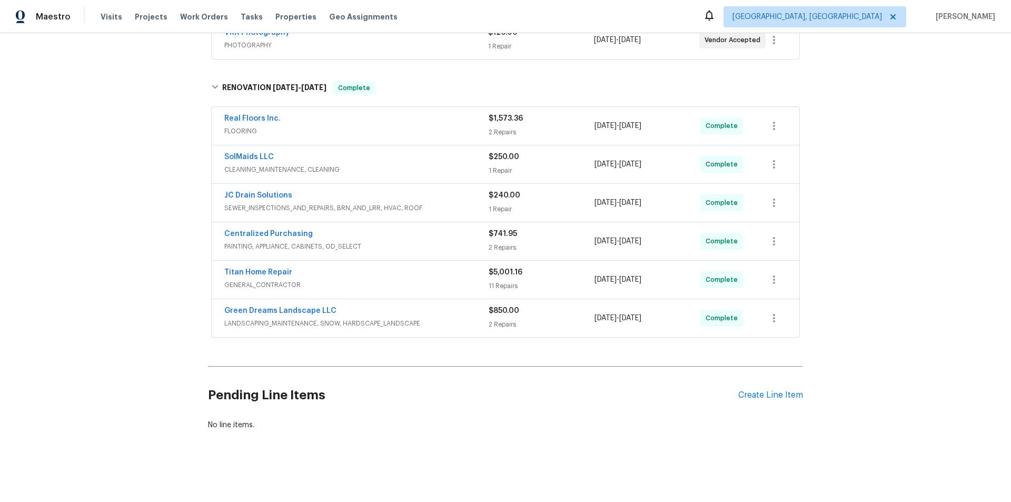
click at [109, 190] on div "Back to all projects [STREET_ADDRESS][US_STATE] 3 Beds | 2 Baths | Total: 1064 …" at bounding box center [505, 267] width 1011 height 469
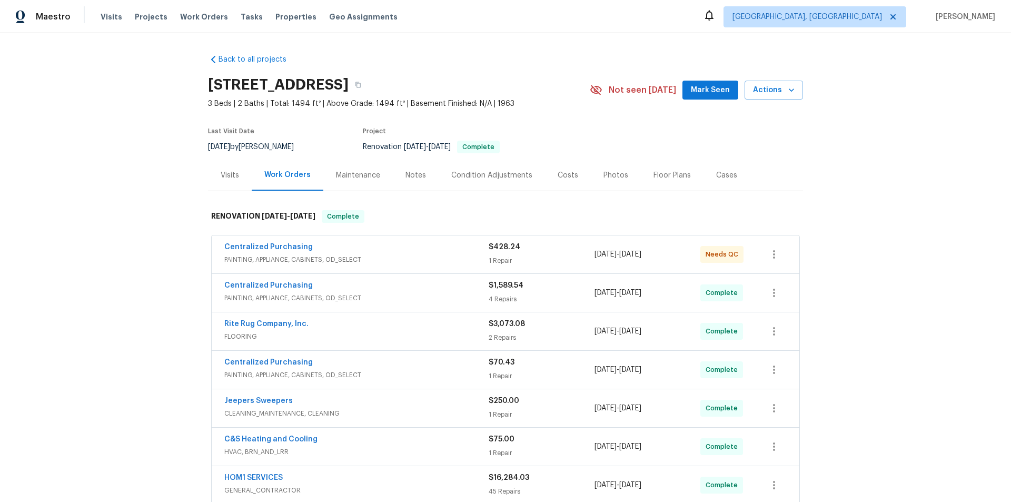
click at [137, 229] on div "Back to all projects [STREET_ADDRESS] 3 Beds | 2 Baths | Total: 1494 ft² | Abov…" at bounding box center [505, 267] width 1011 height 469
click at [96, 200] on div "Back to all projects [STREET_ADDRESS] 3 Beds | 2 Baths | Total: 1494 ft² | Abov…" at bounding box center [505, 267] width 1011 height 469
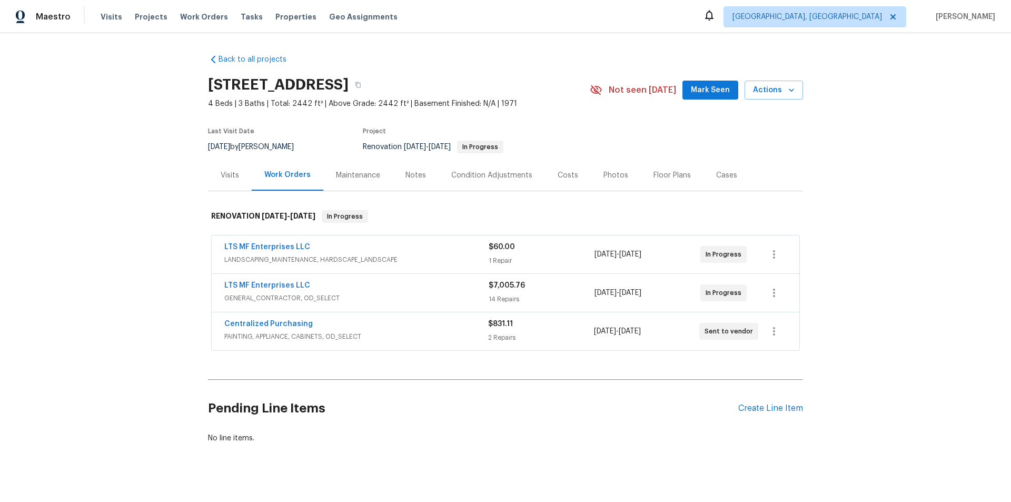
click at [123, 174] on div "Back to all projects [STREET_ADDRESS] 4 Beds | 3 Baths | Total: 2442 ft² | Abov…" at bounding box center [505, 267] width 1011 height 469
click at [133, 234] on div "Back to all projects [STREET_ADDRESS] 4 Beds | 3 Baths | Total: 2442 ft² | Abov…" at bounding box center [505, 267] width 1011 height 469
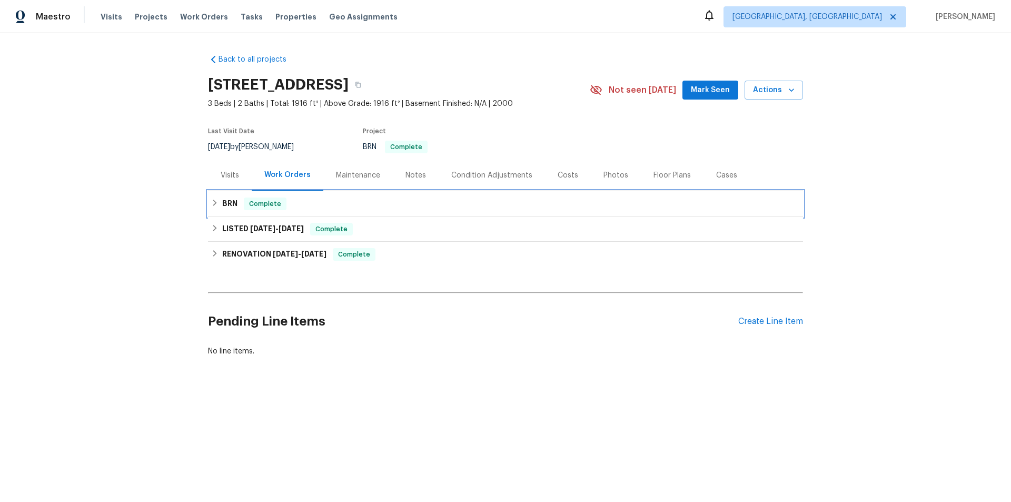
click at [222, 202] on h6 "BRN" at bounding box center [229, 204] width 15 height 13
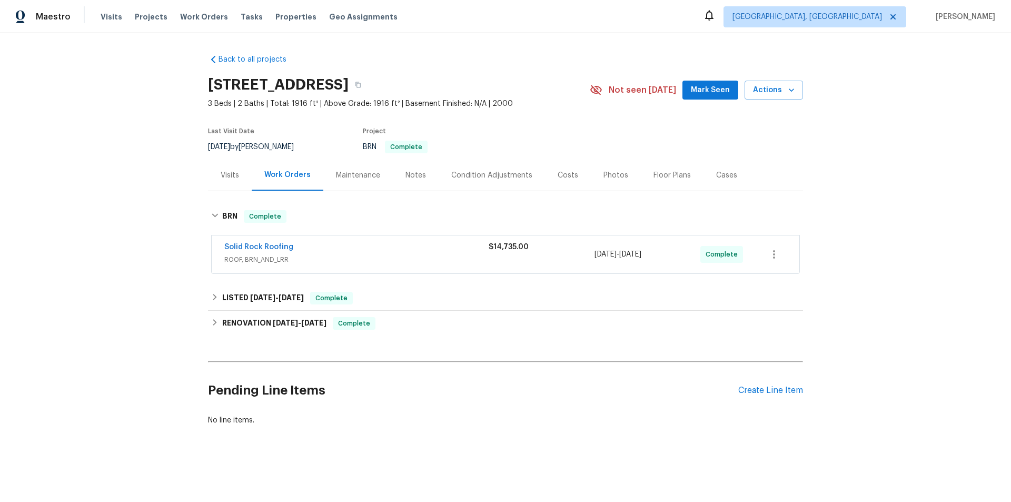
drag, startPoint x: 223, startPoint y: 281, endPoint x: 190, endPoint y: 301, distance: 38.6
click at [223, 281] on div "Back to all projects 9021 Monticello Dr, Granbury, TX 76049 3 Beds | 2 Baths | …" at bounding box center [505, 240] width 595 height 388
click at [216, 301] on div "LISTED 7/2/25 - 7/6/25 Complete" at bounding box center [505, 298] width 589 height 13
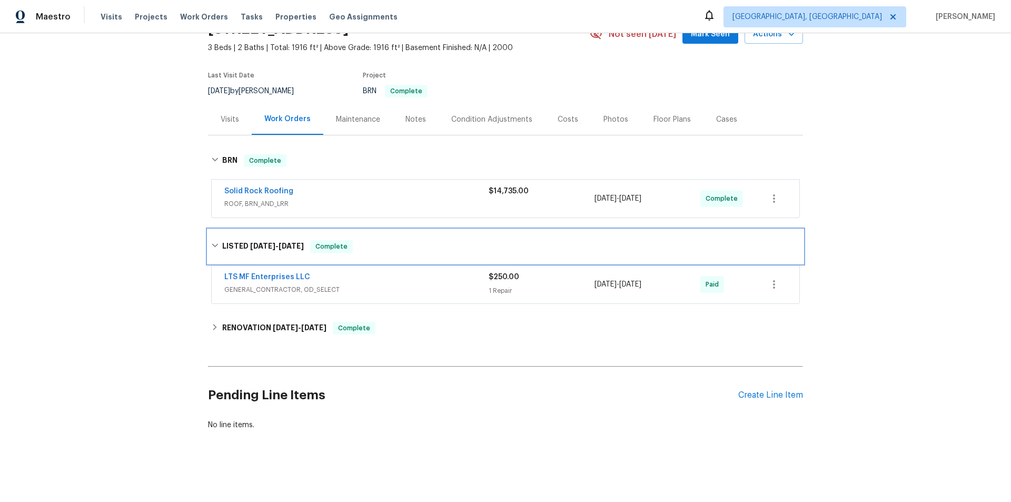
scroll to position [64, 0]
click at [222, 322] on h6 "RENOVATION 6/2/25 - 6/13/25" at bounding box center [274, 328] width 104 height 13
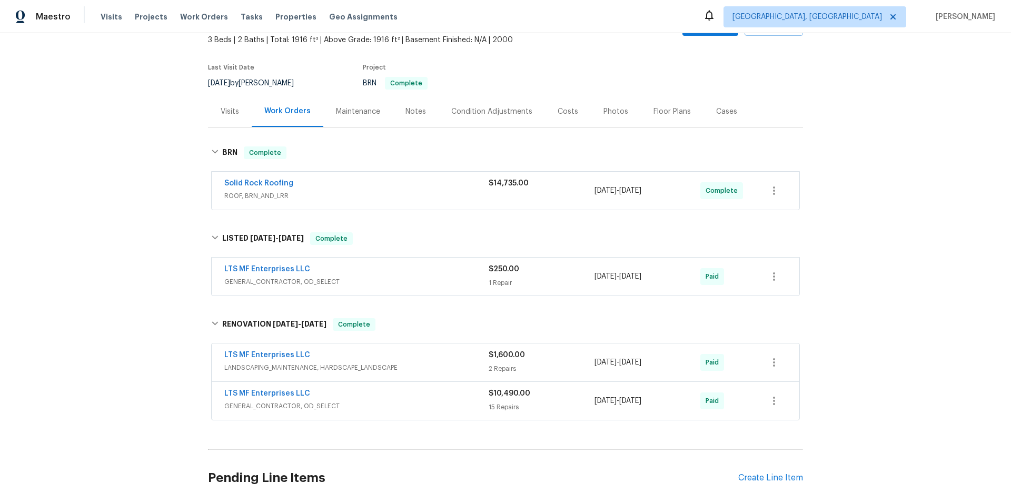
click at [141, 173] on div "Back to all projects 9021 Monticello Dr, Granbury, TX 76049 3 Beds | 2 Baths | …" at bounding box center [505, 267] width 1011 height 469
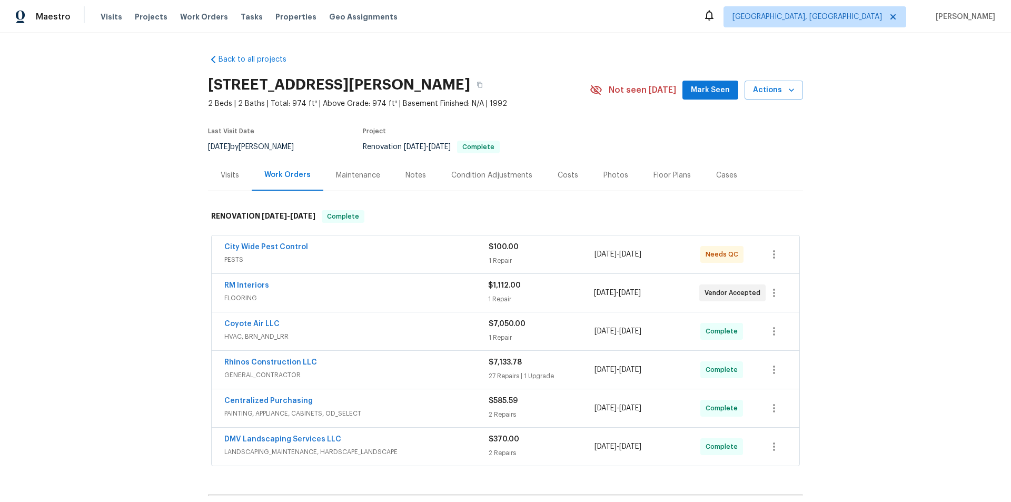
click at [221, 180] on div "Visits" at bounding box center [230, 175] width 18 height 11
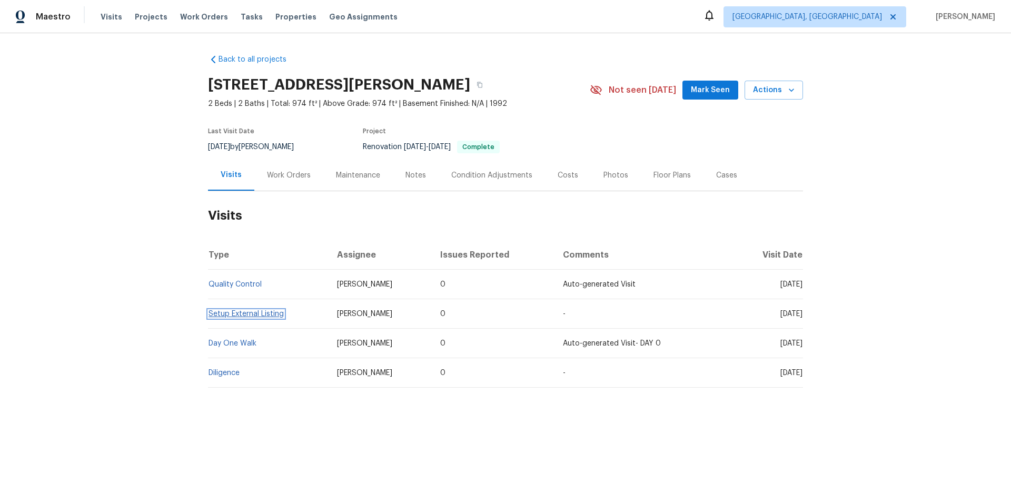
drag, startPoint x: 242, startPoint y: 307, endPoint x: 220, endPoint y: 311, distance: 22.6
click at [305, 190] on div "Back to all projects [STREET_ADDRESS] 2 Beds | 2 Baths | Total: 974 ft² | Above…" at bounding box center [505, 221] width 595 height 350
click at [287, 175] on div "Work Orders" at bounding box center [289, 175] width 44 height 11
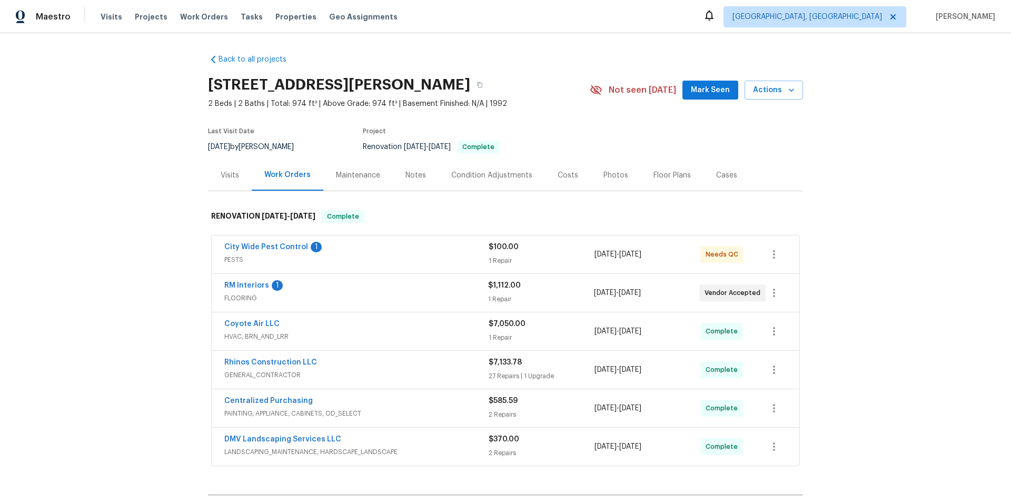
click at [121, 215] on div "Back to all projects 6512 S Sawgrass Dr, Chandler, AZ 85249 2 Beds | 2 Baths | …" at bounding box center [505, 267] width 1011 height 469
click at [148, 215] on div "Back to all projects 6512 S Sawgrass Dr, Chandler, AZ 85249 2 Beds | 2 Baths | …" at bounding box center [505, 267] width 1011 height 469
click at [111, 256] on div "Back to all projects 6512 S Sawgrass Dr, Chandler, AZ 85249 2 Beds | 2 Baths | …" at bounding box center [505, 267] width 1011 height 469
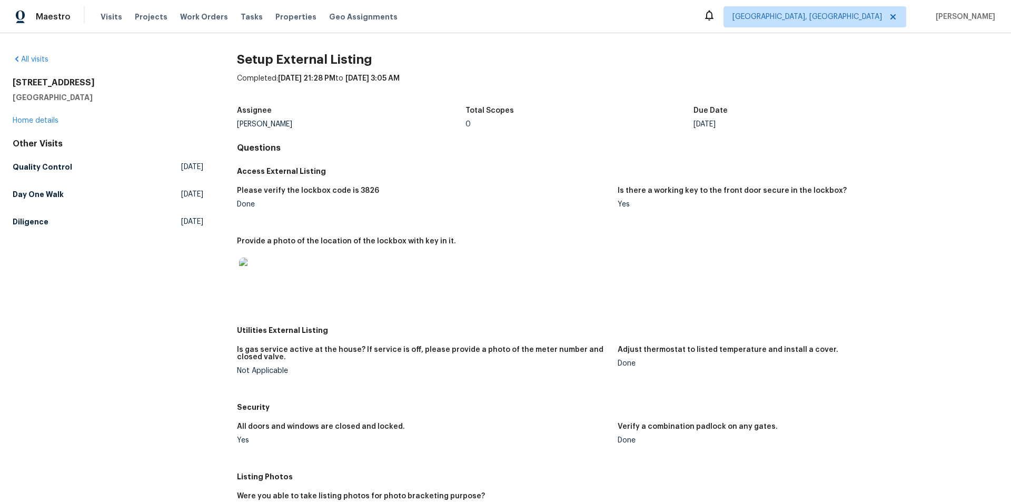
click at [438, 242] on h5 "Provide a photo of the location of the lockbox with key in it." at bounding box center [346, 241] width 219 height 7
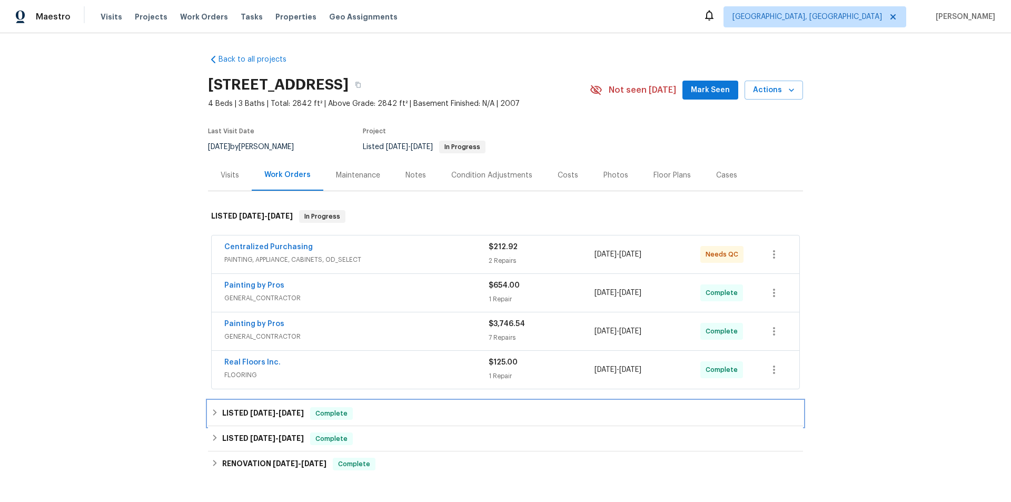
click at [239, 413] on h6 "LISTED 6/23/25 - 7/2/25" at bounding box center [263, 413] width 82 height 13
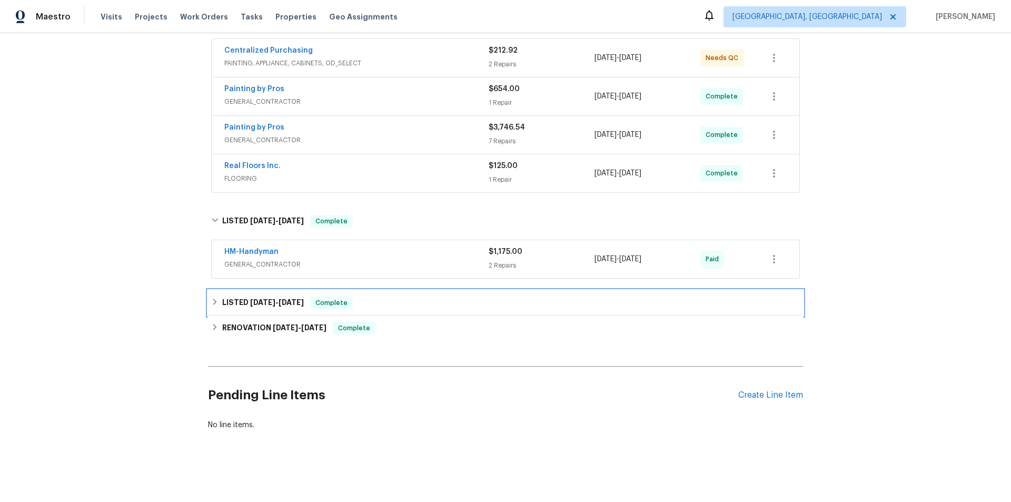
drag, startPoint x: 227, startPoint y: 295, endPoint x: 208, endPoint y: 308, distance: 23.1
click at [227, 297] on h6 "LISTED 3/18/25 - 3/19/25" at bounding box center [263, 303] width 82 height 13
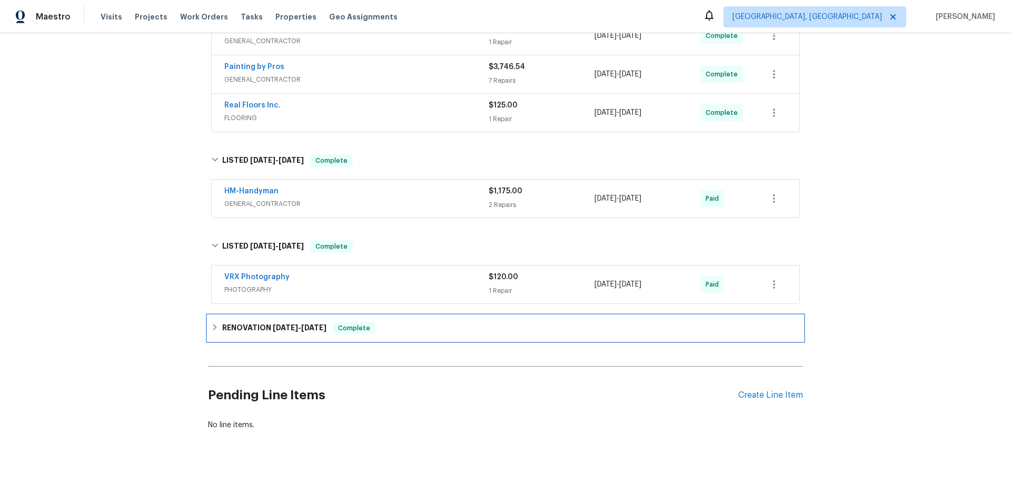
click at [221, 332] on div "RENOVATION 2/12/25 - 3/4/25 Complete" at bounding box center [505, 327] width 595 height 25
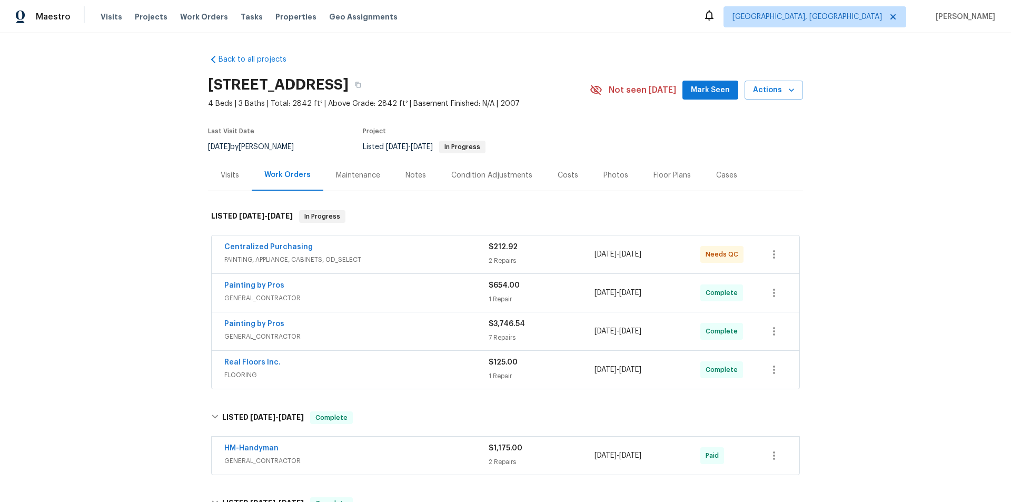
click at [138, 270] on div "Back to all projects 101 Country Hills Dr, Hendersonville, TN 37075 4 Beds | 3 …" at bounding box center [505, 267] width 1011 height 469
click at [136, 139] on div "Back to all projects 101 Country Hills Dr, Hendersonville, TN 37075 4 Beds | 3 …" at bounding box center [505, 267] width 1011 height 469
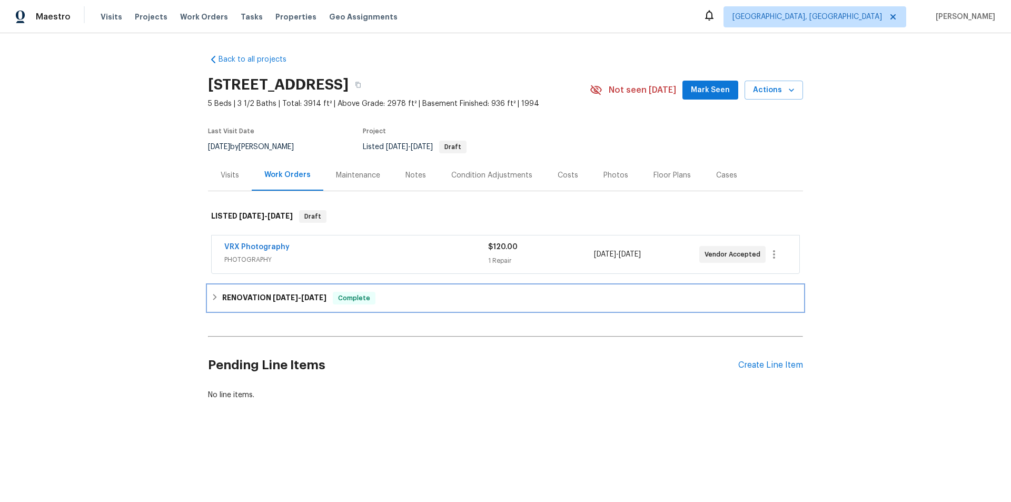
click at [245, 295] on h6 "RENOVATION [DATE] - [DATE]" at bounding box center [274, 298] width 104 height 13
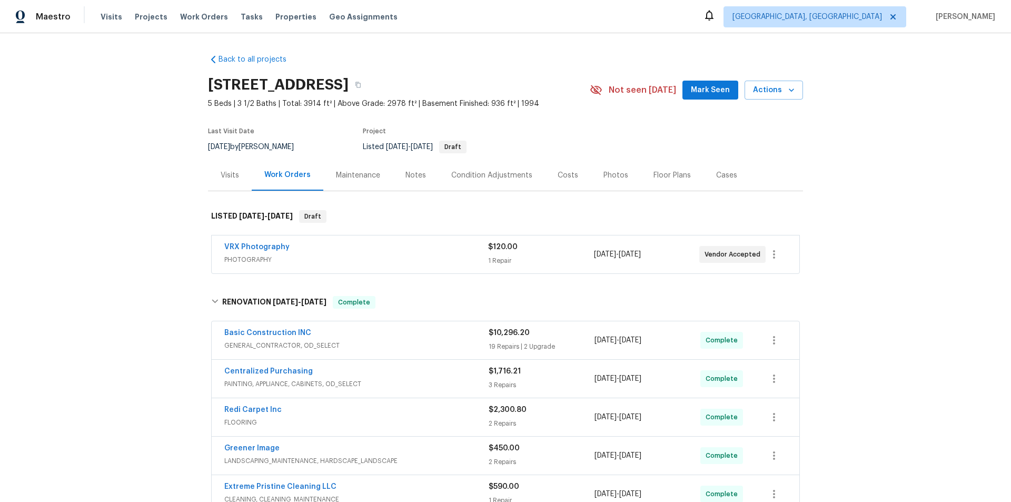
click at [154, 167] on div "Back to all projects [STREET_ADDRESS] 5 Beds | 3 1/2 Baths | Total: 3914 ft² | …" at bounding box center [505, 267] width 1011 height 469
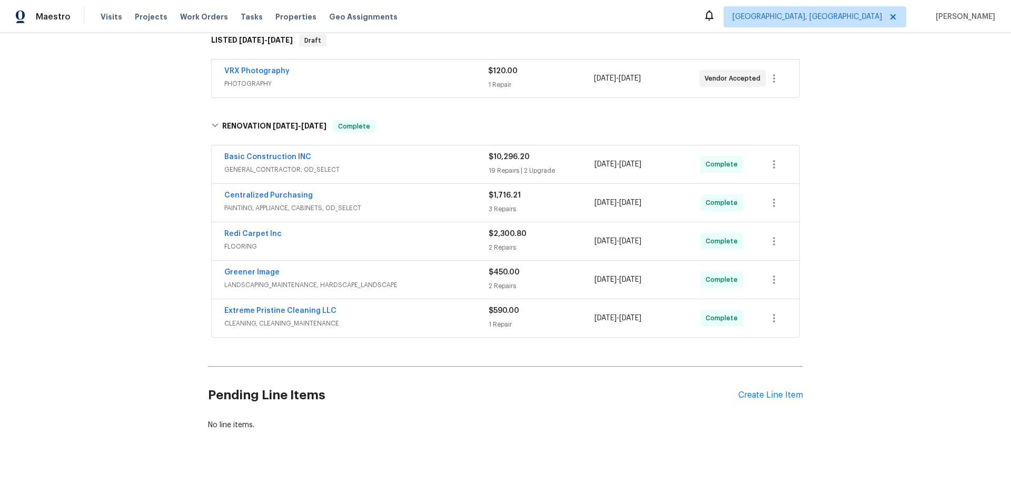
click at [131, 188] on div "Back to all projects [STREET_ADDRESS] 5 Beds | 3 1/2 Baths | Total: 3914 ft² | …" at bounding box center [505, 267] width 1011 height 469
click at [76, 248] on div "Back to all projects [STREET_ADDRESS] 5 Beds | 3 1/2 Baths | Total: 3914 ft² | …" at bounding box center [505, 267] width 1011 height 469
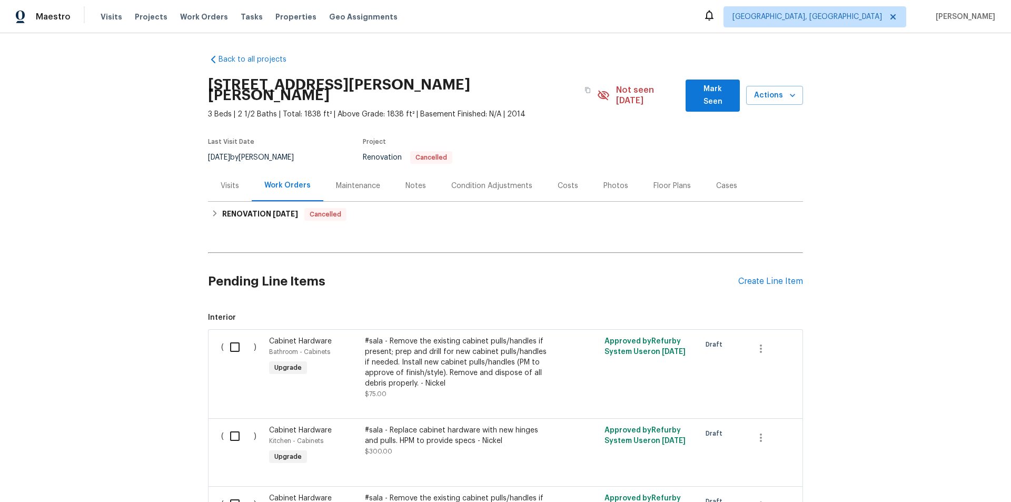
click at [226, 181] on div "Visits" at bounding box center [230, 186] width 18 height 11
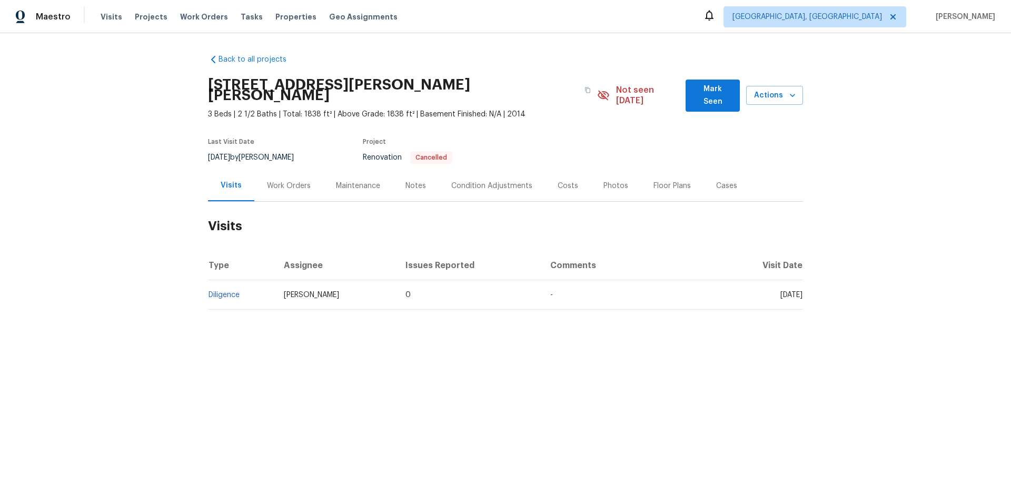
click at [279, 170] on div "Work Orders" at bounding box center [288, 185] width 69 height 31
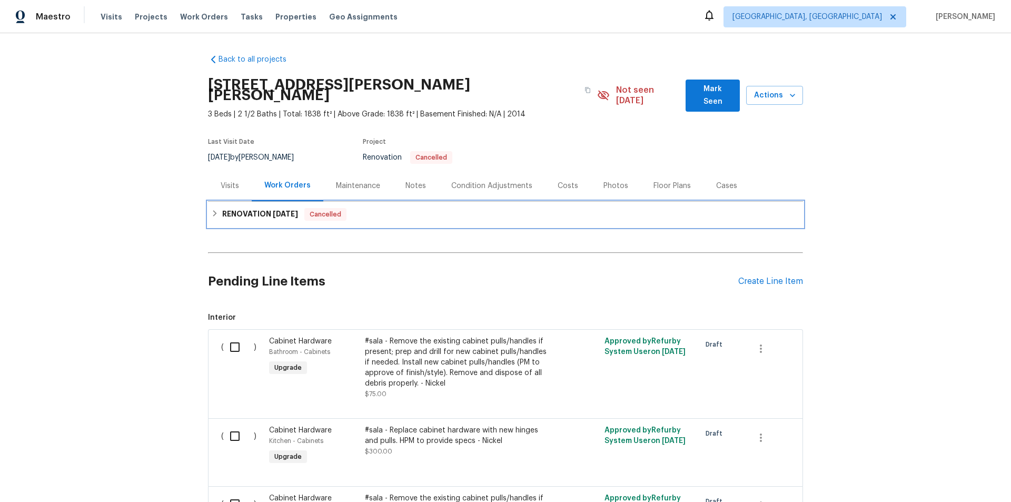
click at [215, 208] on div "RENOVATION 9/15/25 Cancelled" at bounding box center [505, 214] width 589 height 13
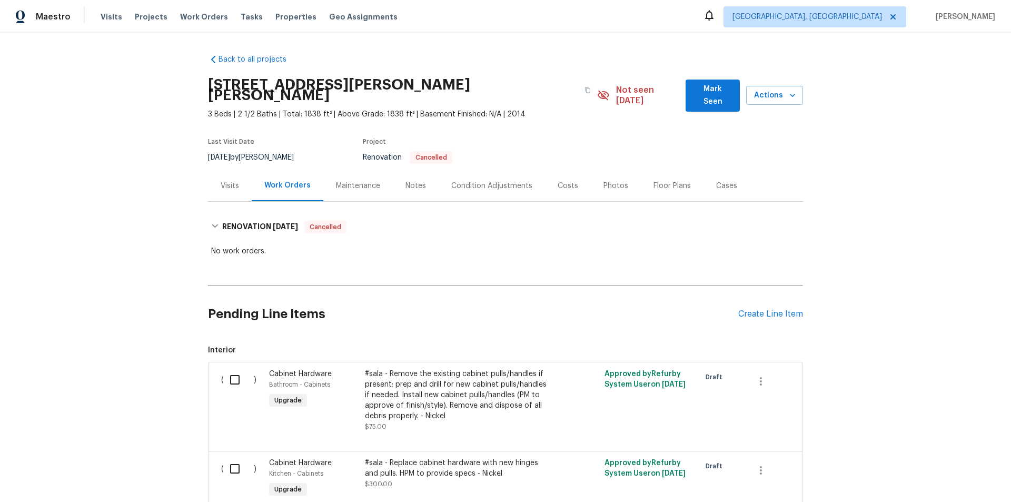
click at [167, 194] on div "Back to all projects 107 Marsh Creek Dr, Garner, NC 27529 3 Beds | 2 1/2 Baths …" at bounding box center [505, 267] width 1011 height 469
click at [150, 158] on div "Back to all projects 107 Marsh Creek Dr, Garner, NC 27529 3 Beds | 2 1/2 Baths …" at bounding box center [505, 267] width 1011 height 469
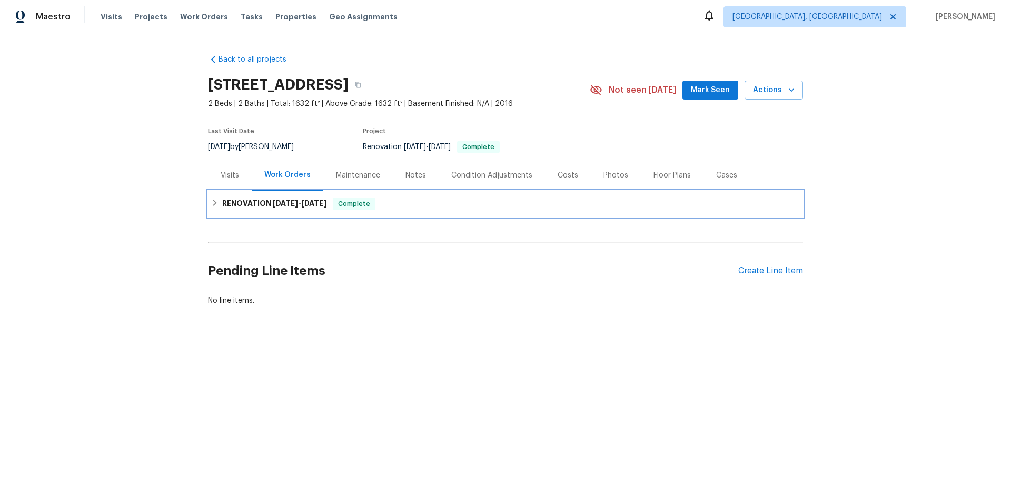
click at [243, 203] on h6 "RENOVATION [DATE] - [DATE]" at bounding box center [274, 204] width 104 height 13
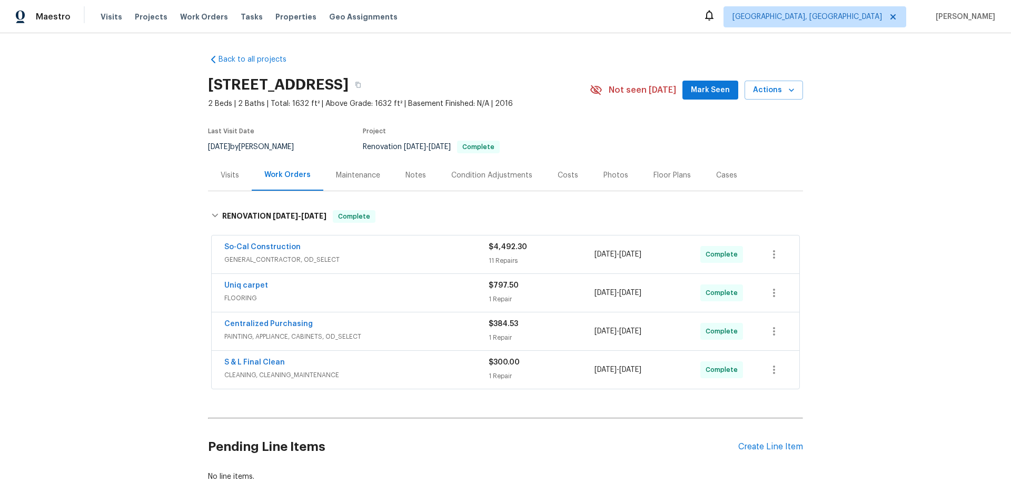
click at [123, 167] on div "Back to all projects [STREET_ADDRESS] 2 Beds | 2 Baths | Total: 1632 ft² | Abov…" at bounding box center [505, 267] width 1011 height 469
click at [221, 173] on div "Visits" at bounding box center [230, 175] width 18 height 11
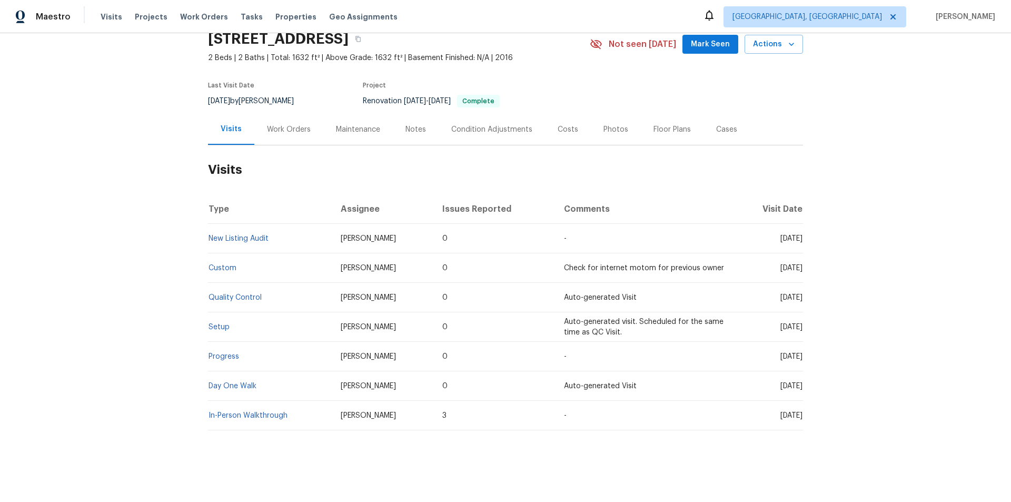
scroll to position [54, 0]
click at [282, 125] on div "Work Orders" at bounding box center [289, 129] width 44 height 11
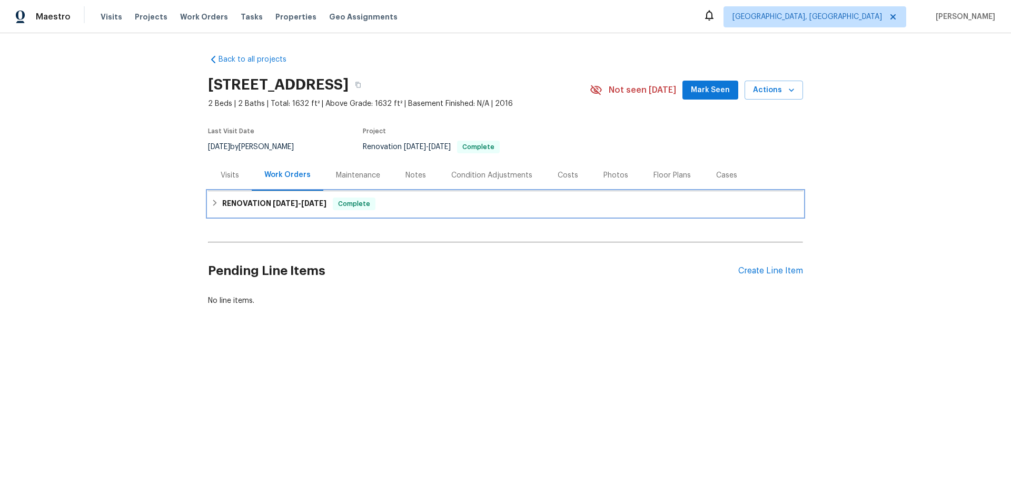
click at [243, 205] on h6 "RENOVATION [DATE] - [DATE]" at bounding box center [274, 204] width 104 height 13
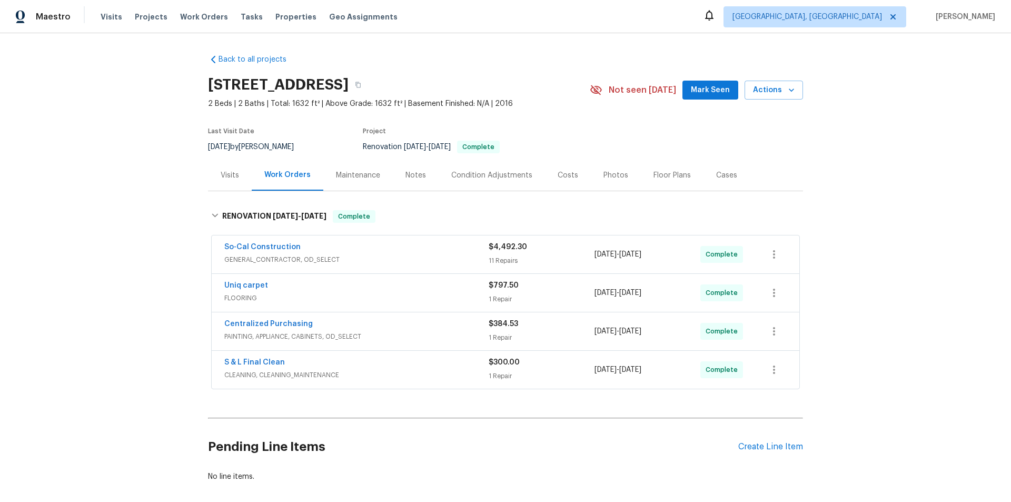
click at [166, 241] on div "Back to all projects [STREET_ADDRESS] 2 Beds | 2 Baths | Total: 1632 ft² | Abov…" at bounding box center [505, 267] width 1011 height 469
click at [111, 295] on div "Back to all projects [STREET_ADDRESS] 2 Beds | 2 Baths | Total: 1632 ft² | Abov…" at bounding box center [505, 267] width 1011 height 469
click at [130, 174] on div "Back to all projects [STREET_ADDRESS] 2 Beds | 2 Baths | Total: 1632 ft² | Abov…" at bounding box center [505, 267] width 1011 height 469
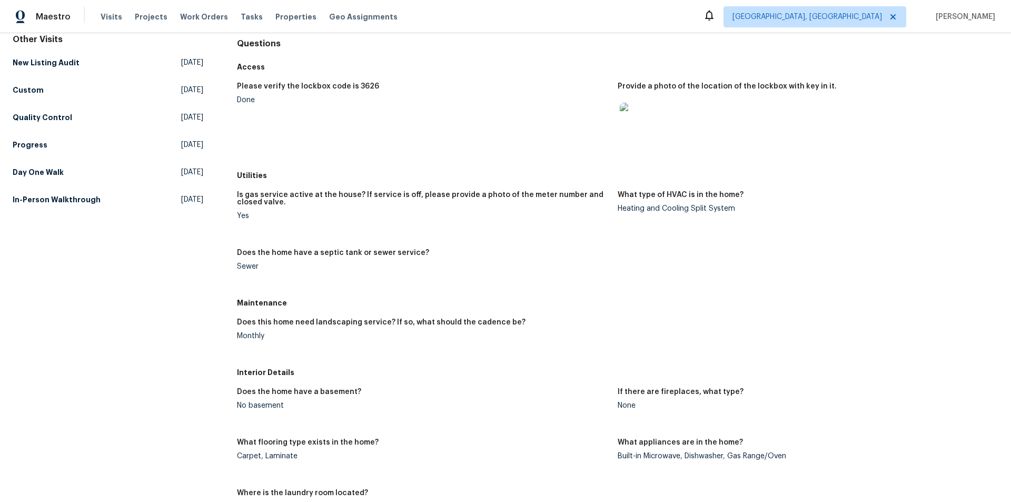
scroll to position [105, 0]
drag, startPoint x: 234, startPoint y: 301, endPoint x: 263, endPoint y: 333, distance: 43.6
